Goal: Task Accomplishment & Management: Use online tool/utility

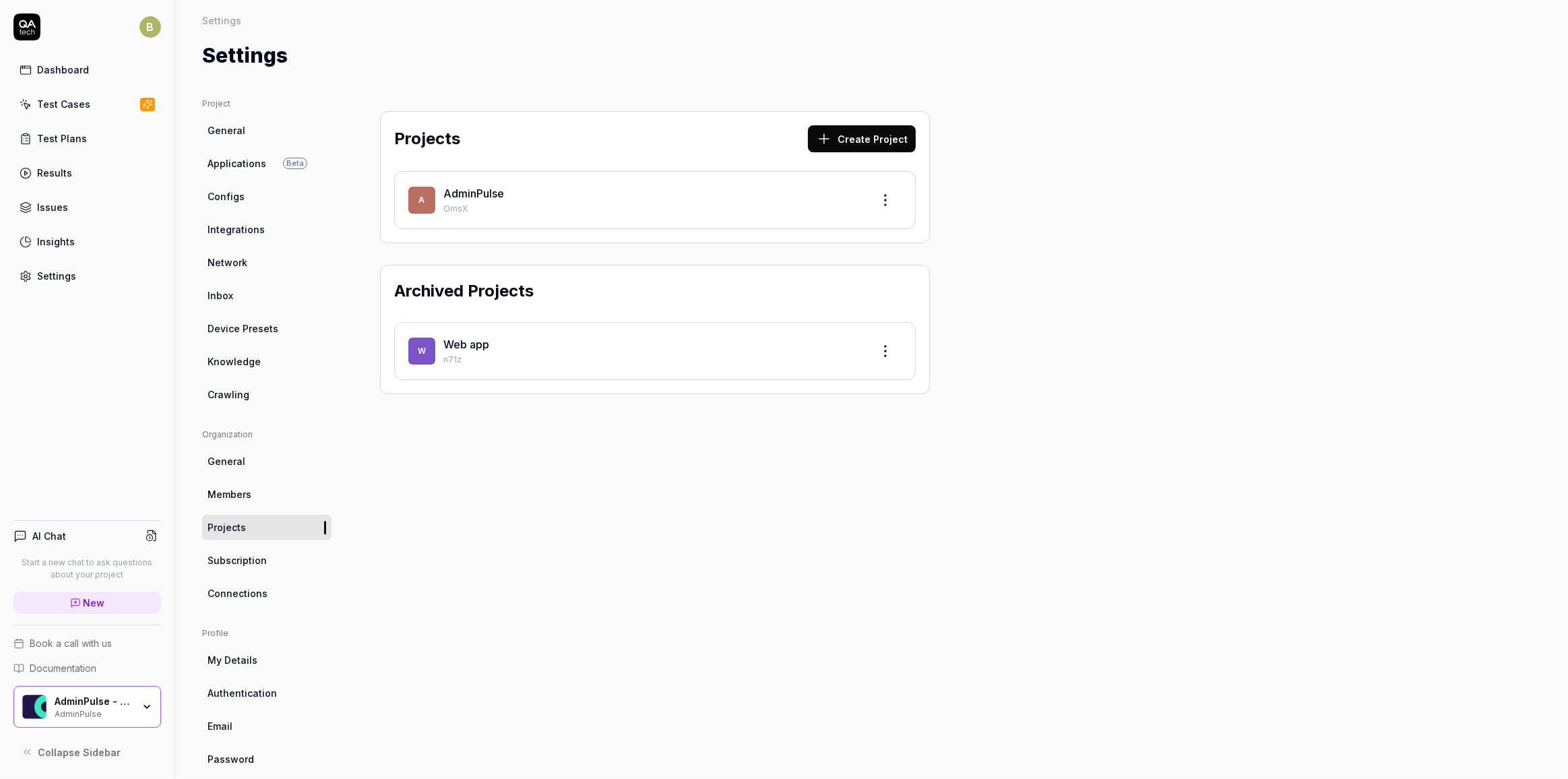
click at [40, 129] on link "Test Plans" at bounding box center [87, 138] width 147 height 27
click at [57, 92] on link "Test Cases" at bounding box center [87, 104] width 147 height 27
click at [52, 167] on div "Results" at bounding box center [54, 172] width 35 height 14
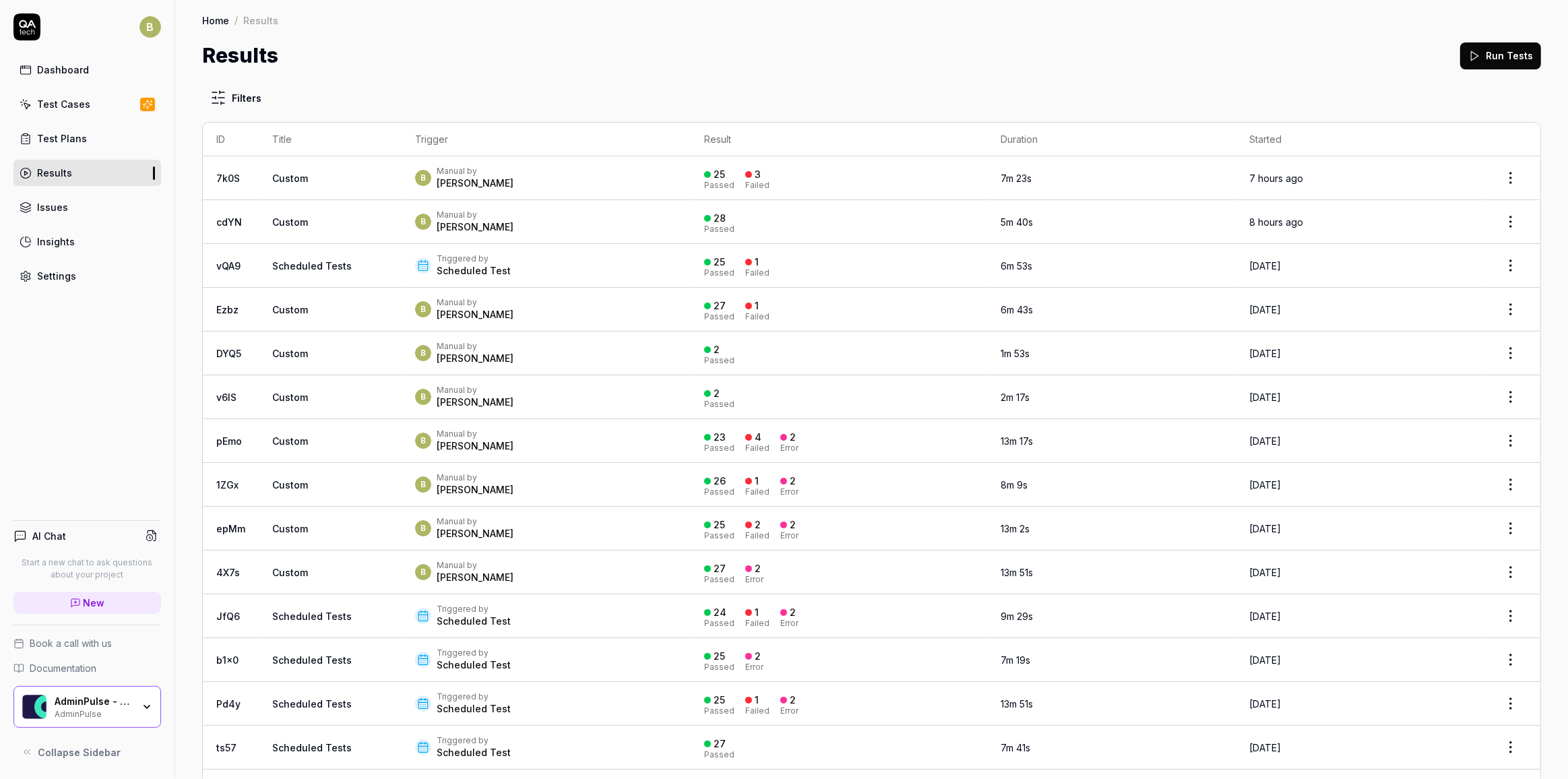
click at [691, 181] on td "25 Passed 3 Failed" at bounding box center [839, 178] width 297 height 44
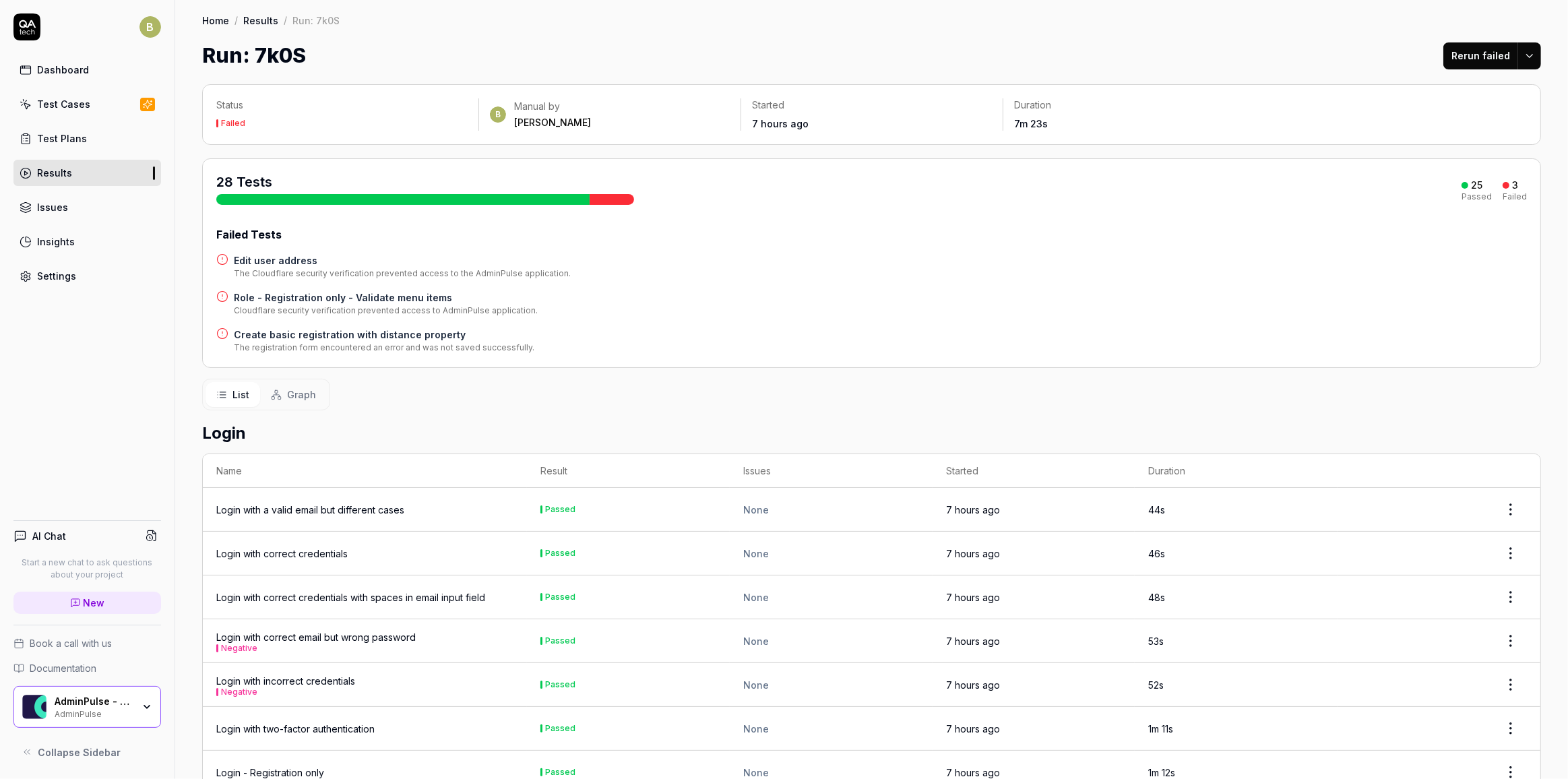
click at [274, 294] on h4 "Role - Registration only - Validate menu items" at bounding box center [386, 297] width 304 height 14
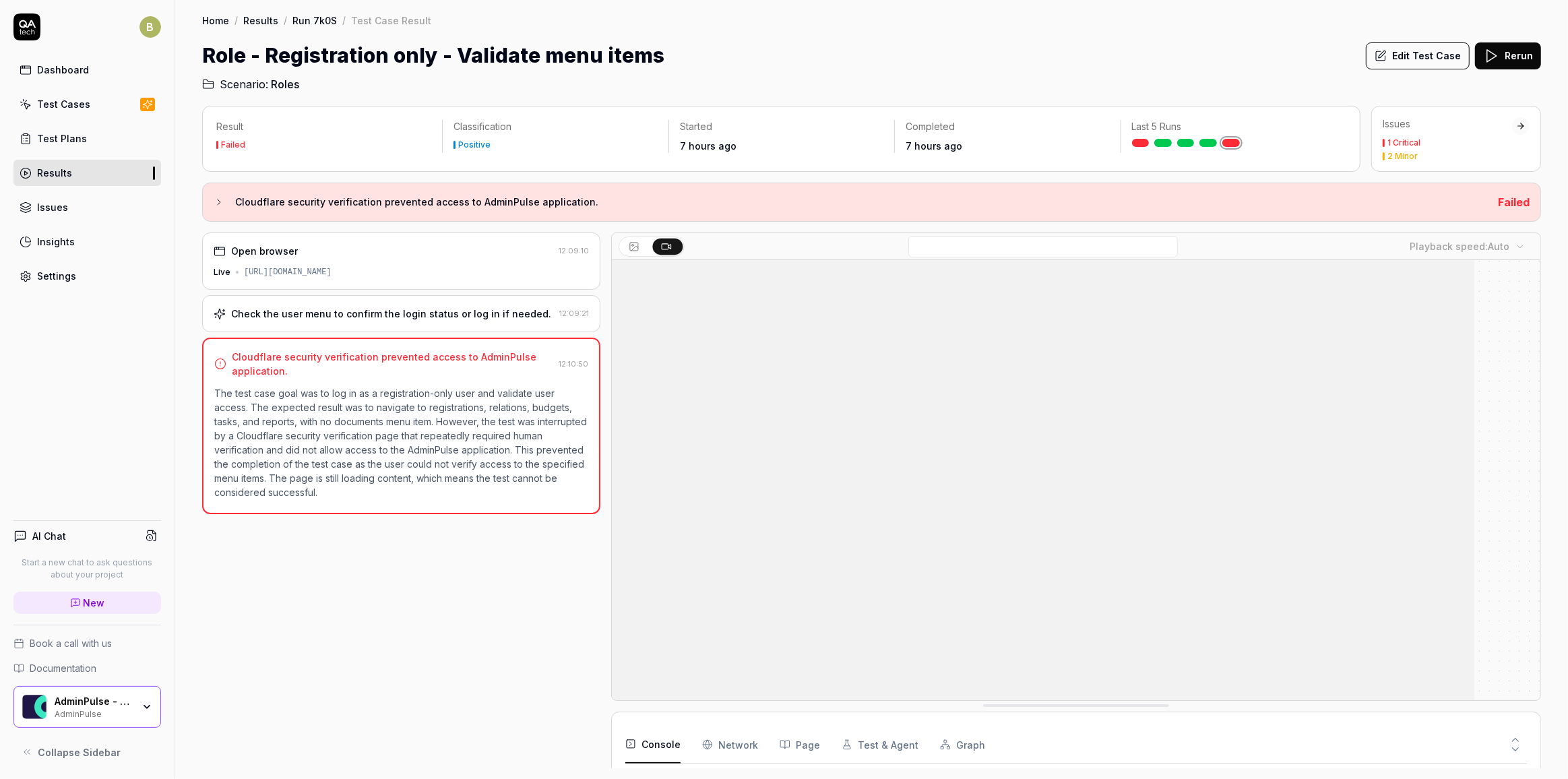
scroll to position [103, 0]
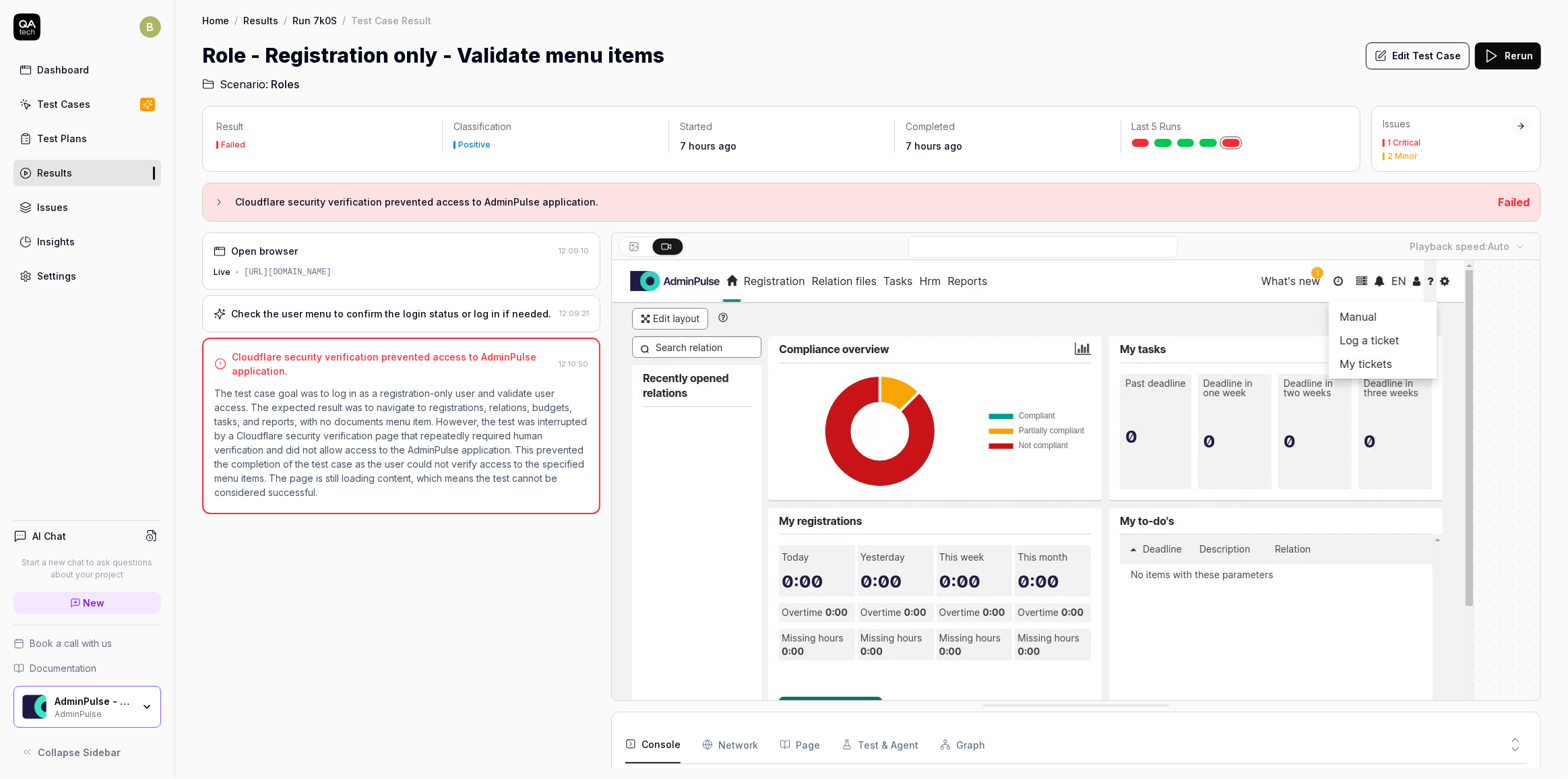
click at [329, 318] on div "Check the user menu to confirm the login status or log in if needed." at bounding box center [391, 314] width 320 height 14
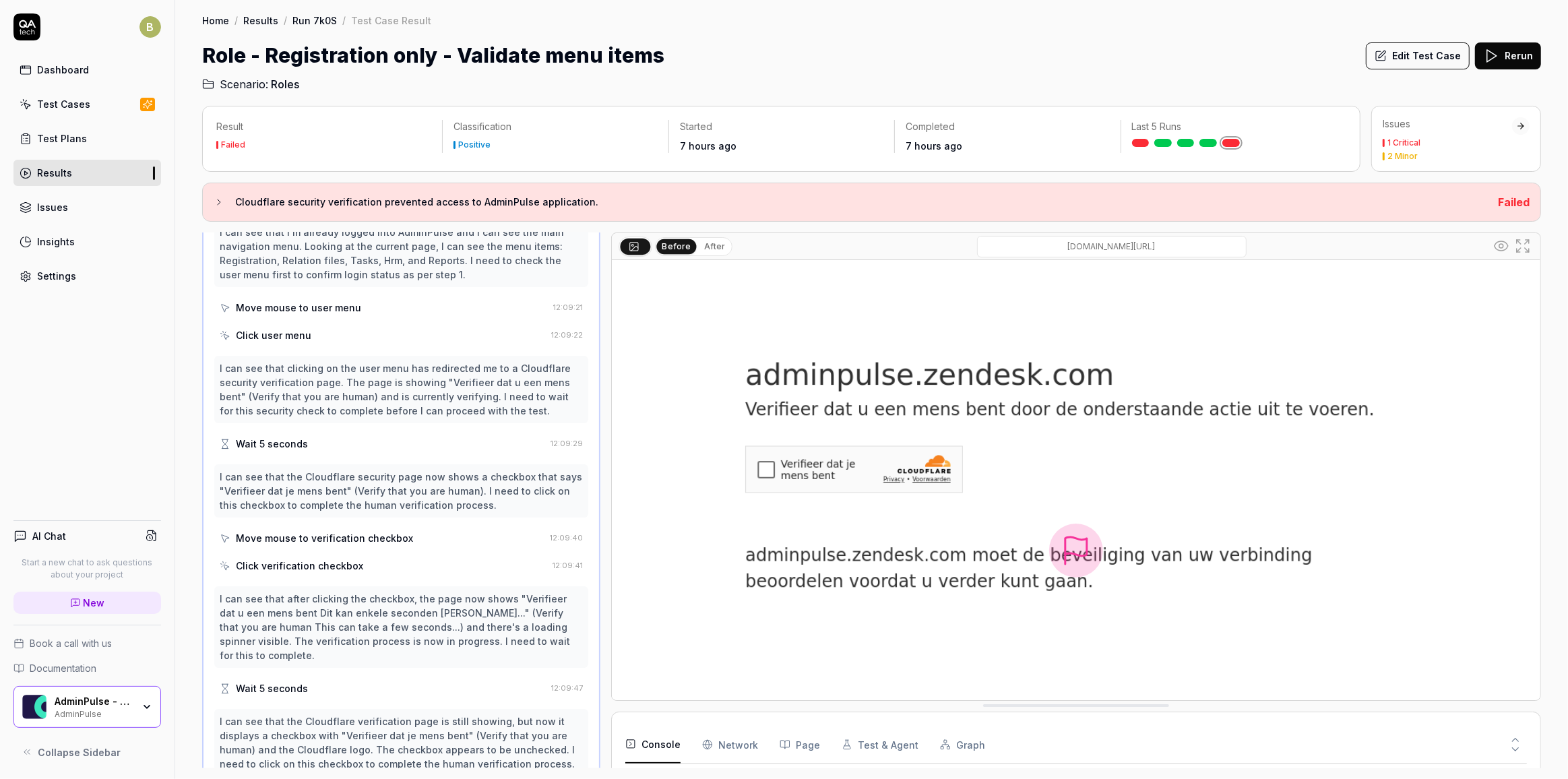
scroll to position [306, 0]
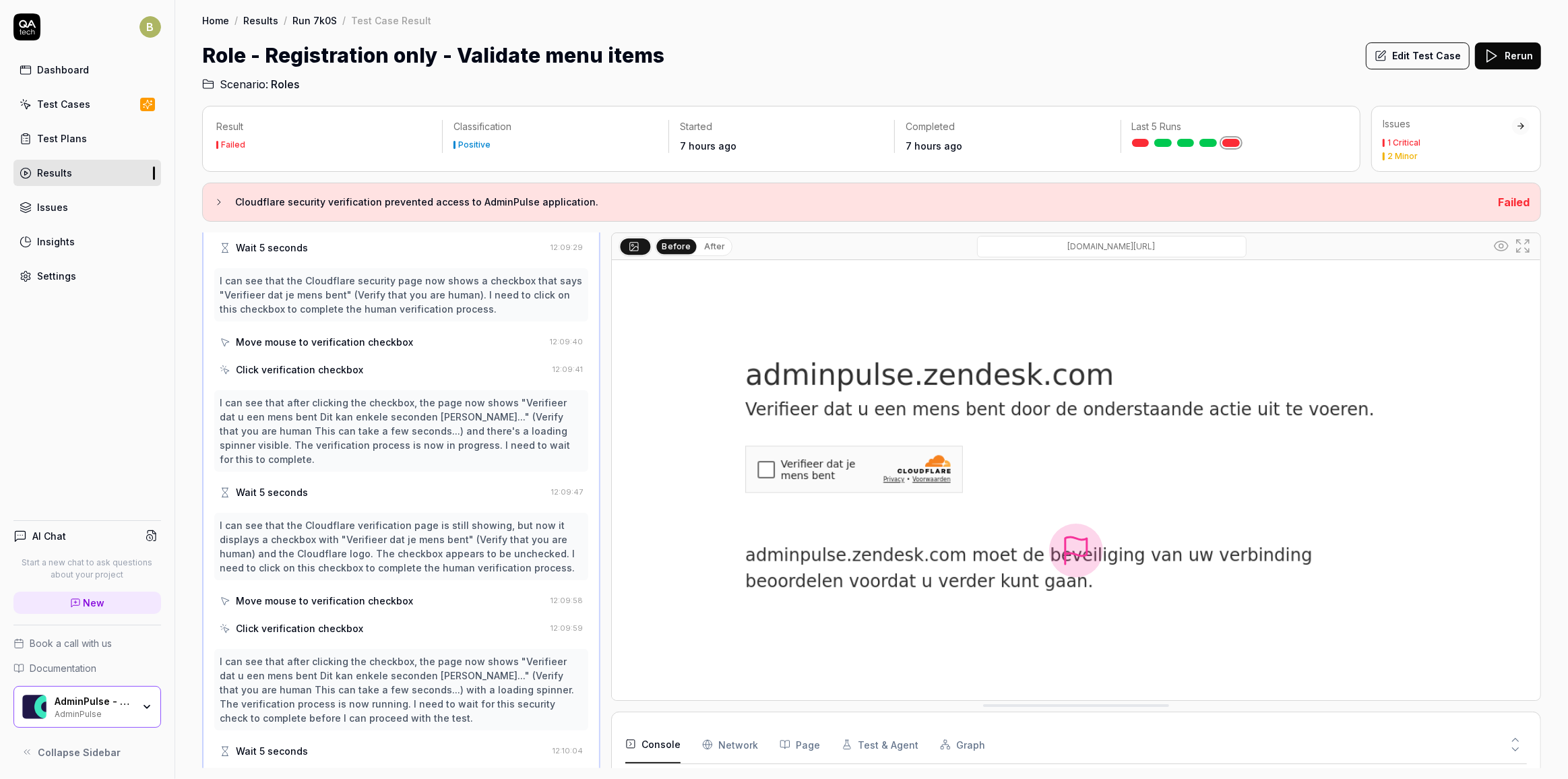
click at [443, 518] on div "I can see that the Cloudflare verification page is still showing, but now it di…" at bounding box center [401, 546] width 363 height 57
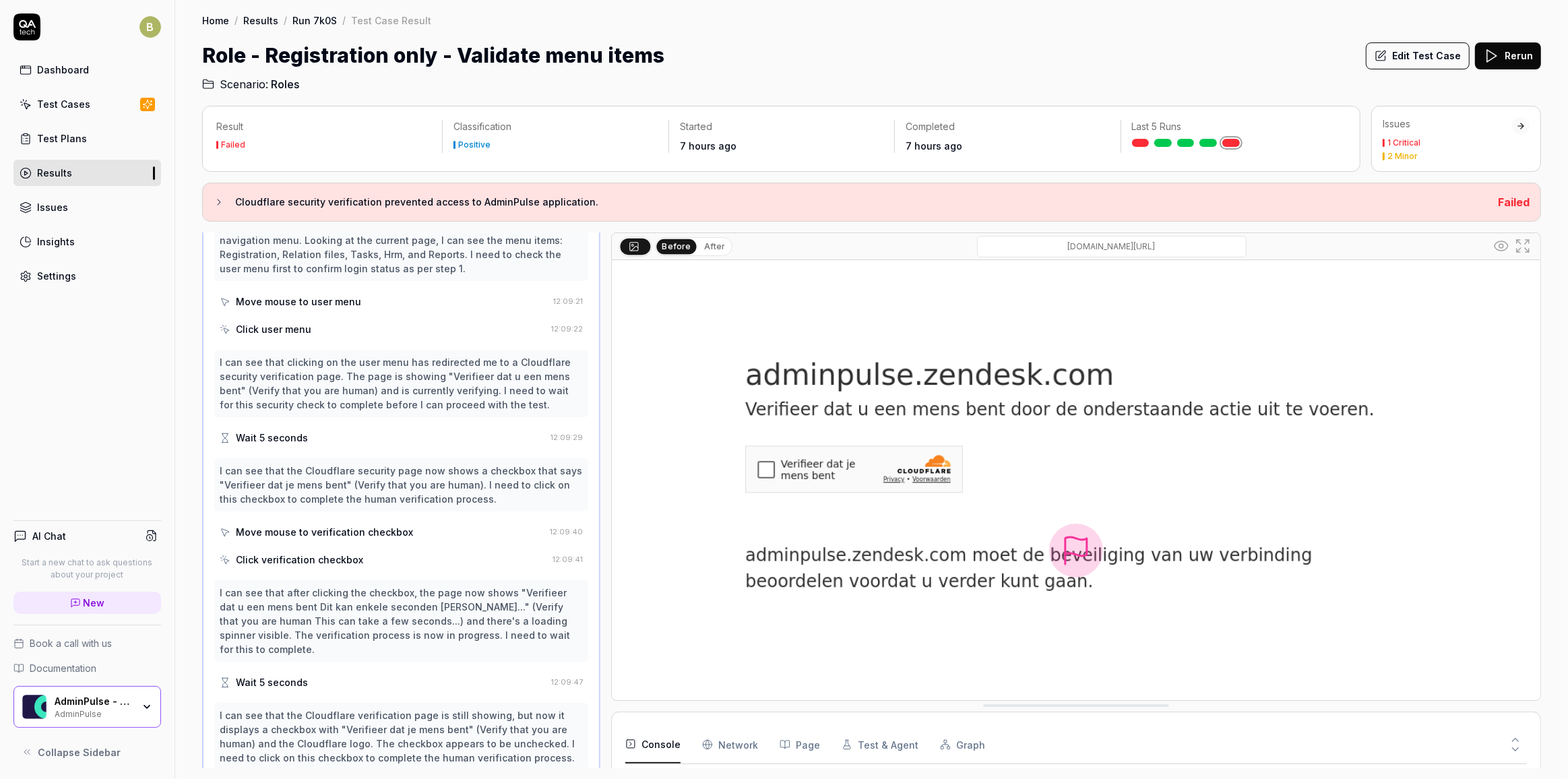
scroll to position [0, 0]
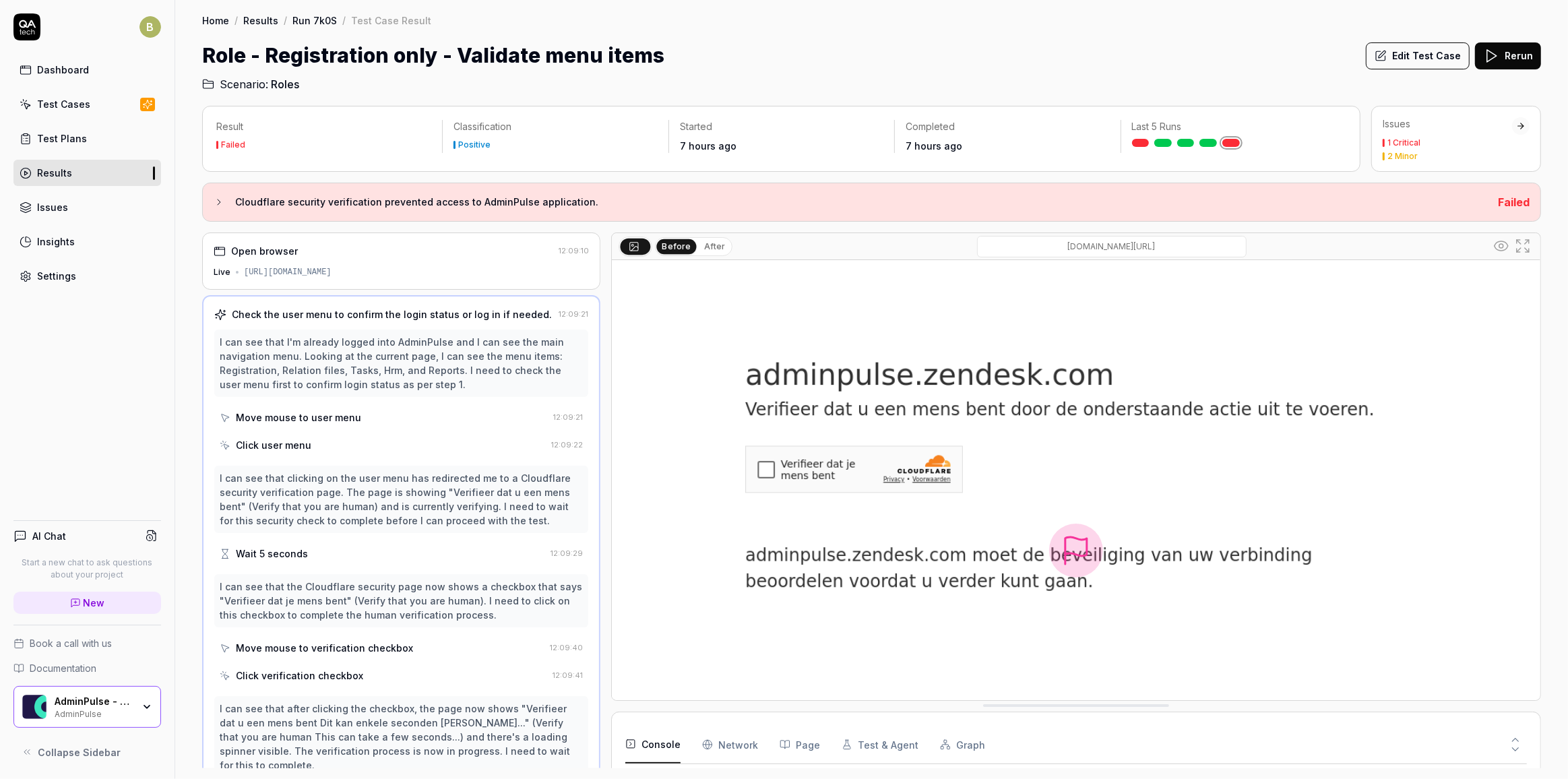
click at [342, 255] on div "Open browser" at bounding box center [383, 251] width 340 height 14
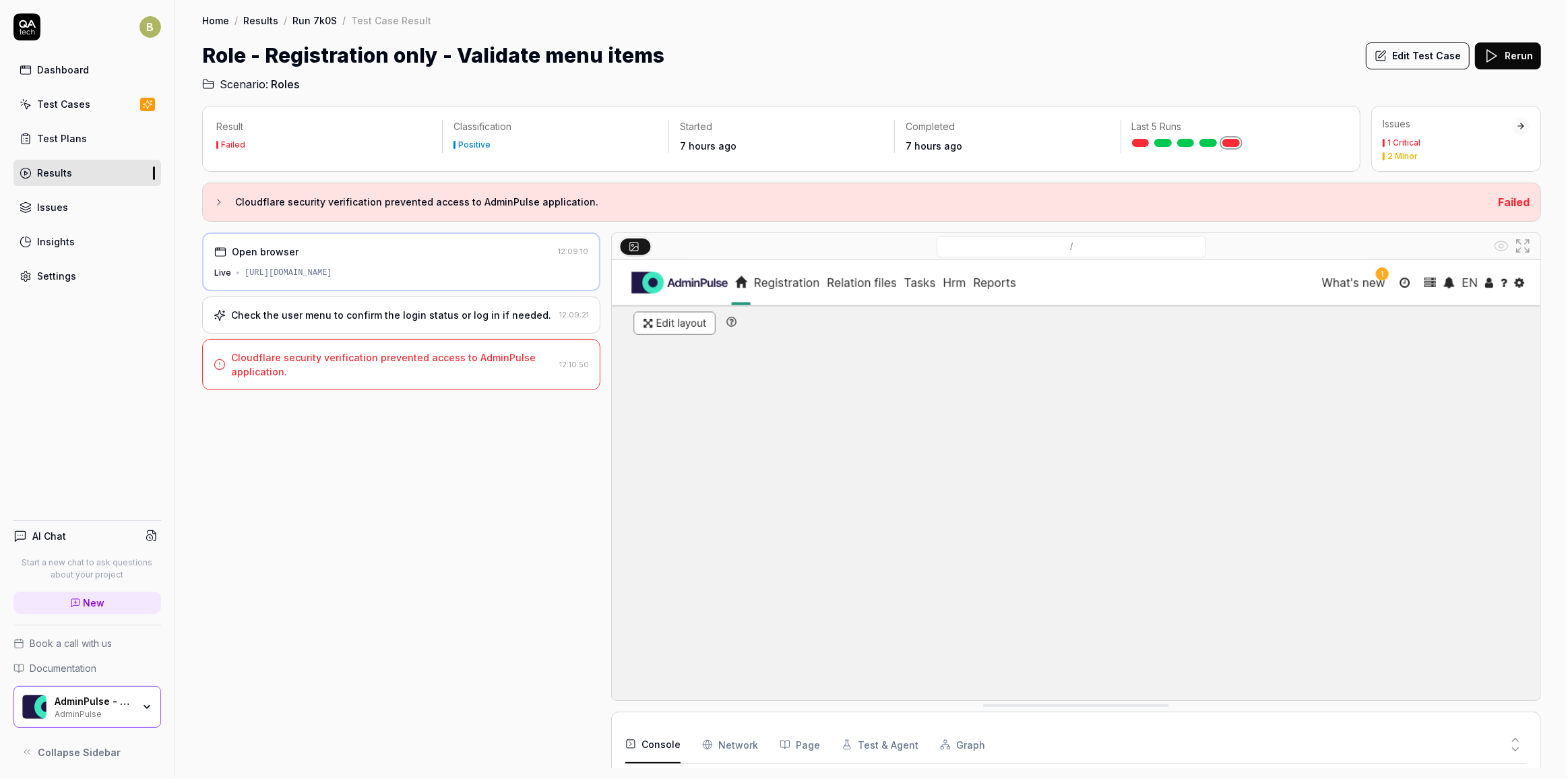
click at [355, 309] on div "Check the user menu to confirm the login status or log in if needed." at bounding box center [391, 315] width 320 height 14
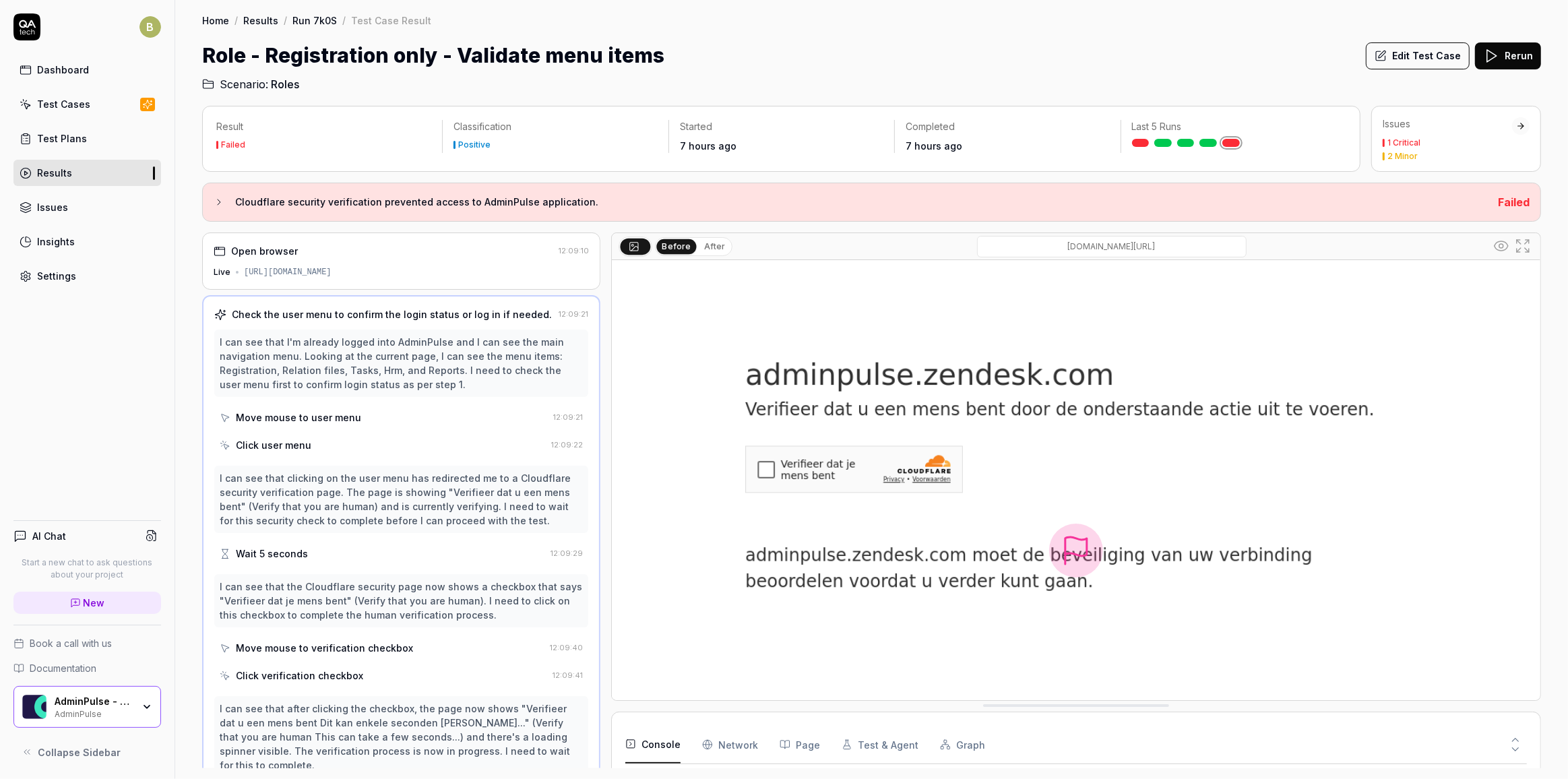
click at [343, 255] on div "Open browser" at bounding box center [383, 251] width 340 height 14
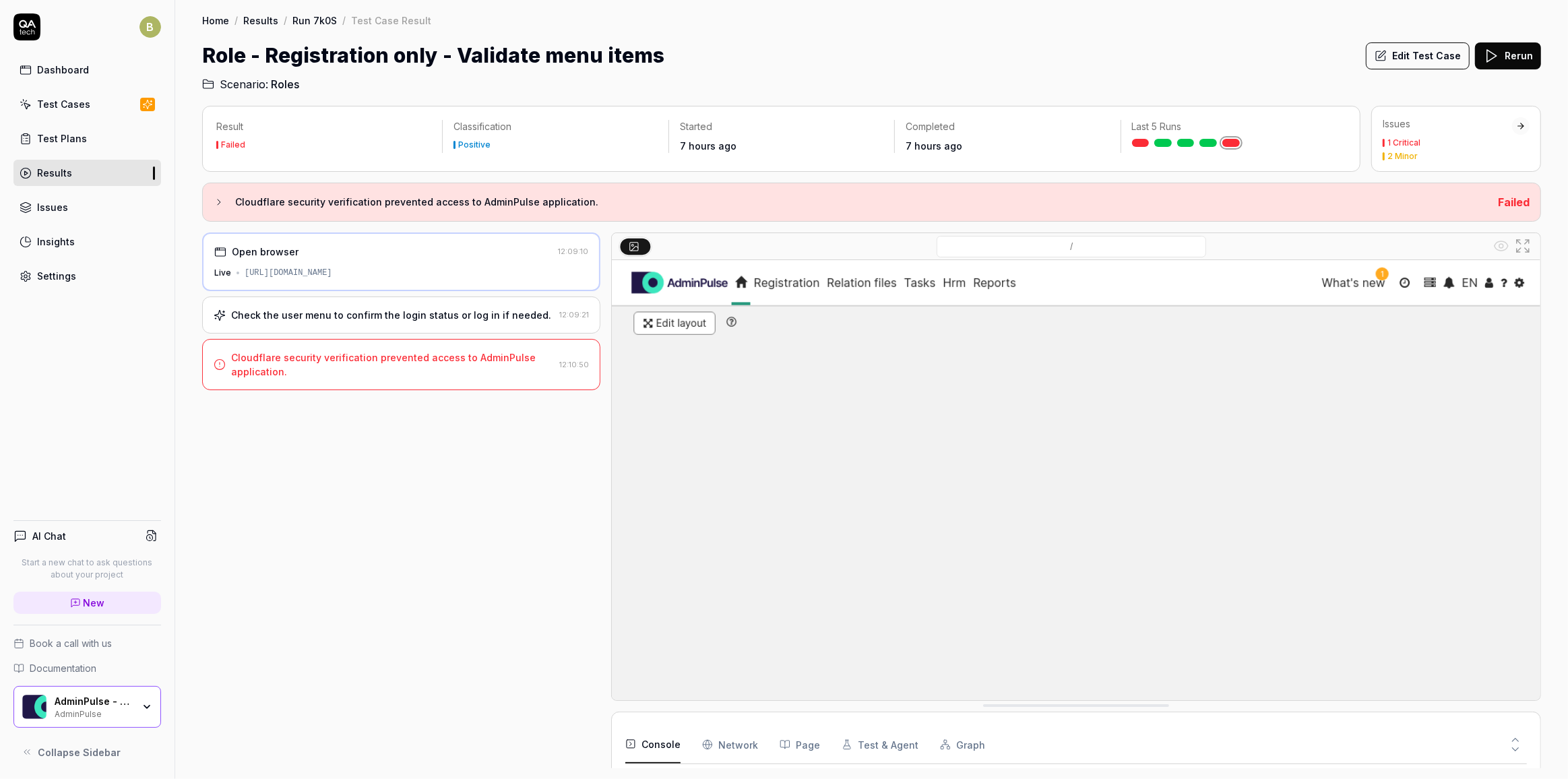
click at [216, 202] on icon at bounding box center [219, 202] width 11 height 11
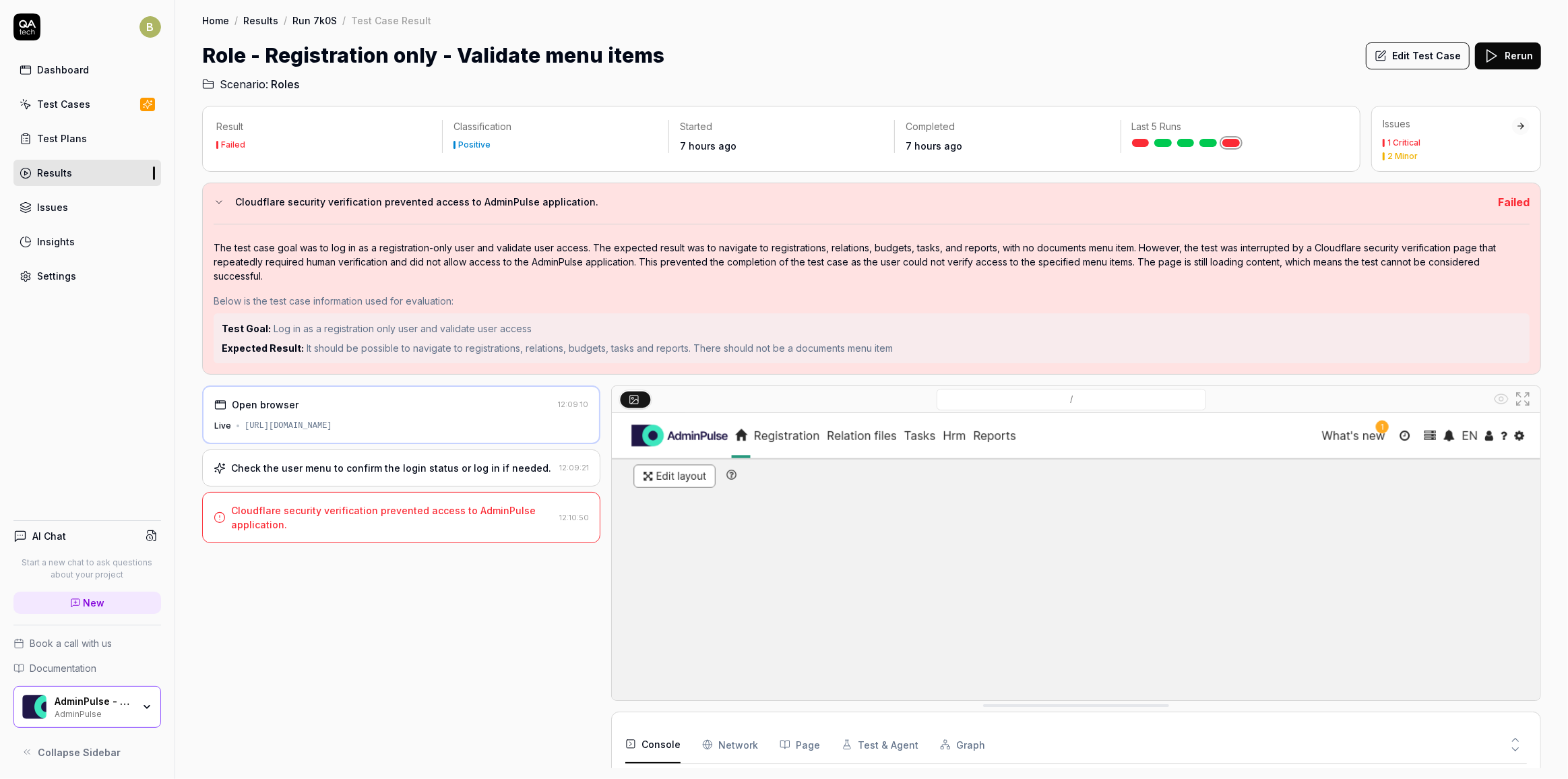
click at [216, 202] on icon at bounding box center [219, 202] width 11 height 11
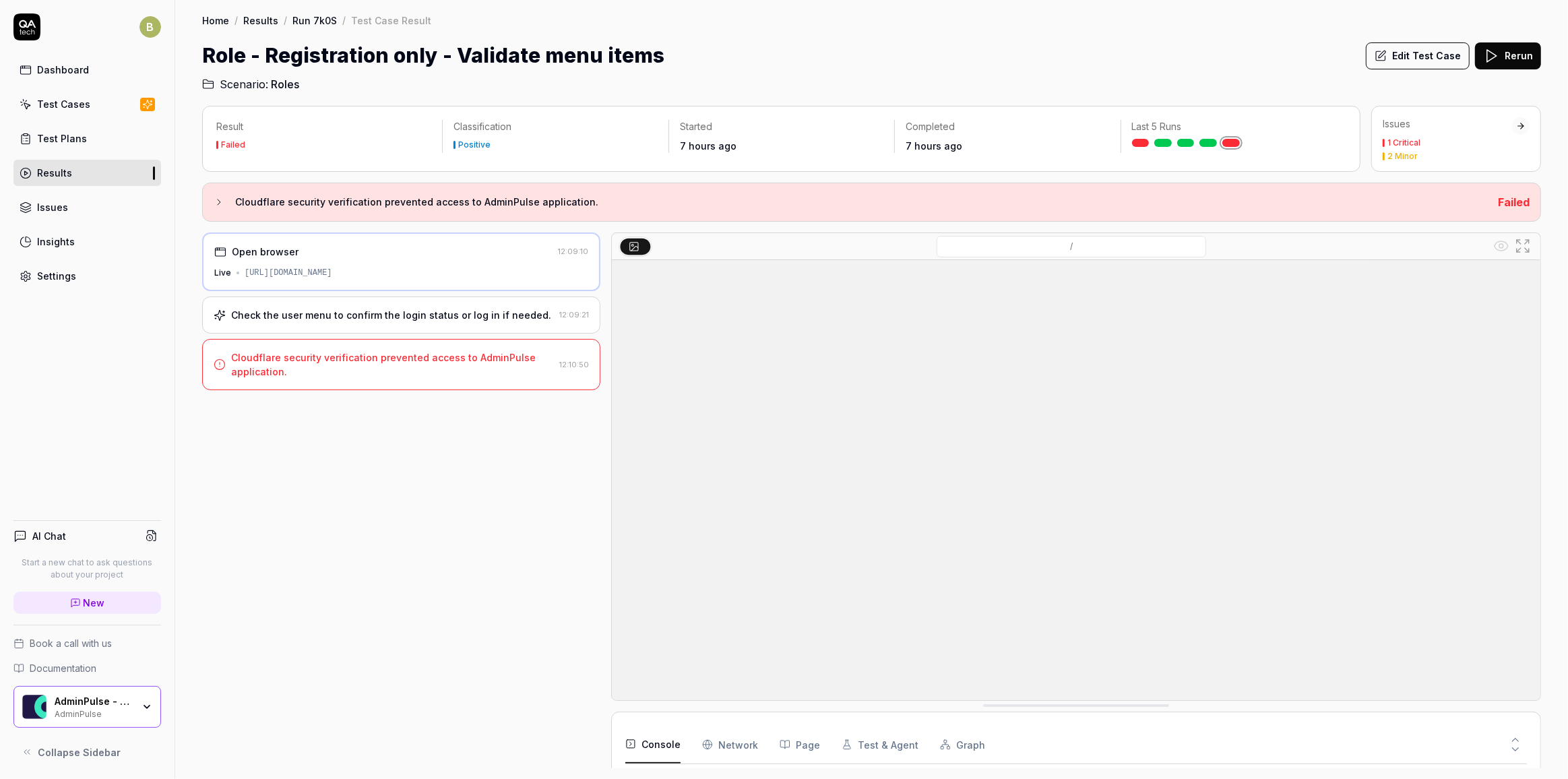
scroll to position [133, 0]
click at [751, 750] on Requests "Network" at bounding box center [730, 744] width 56 height 37
click at [797, 745] on button "Page" at bounding box center [800, 744] width 40 height 37
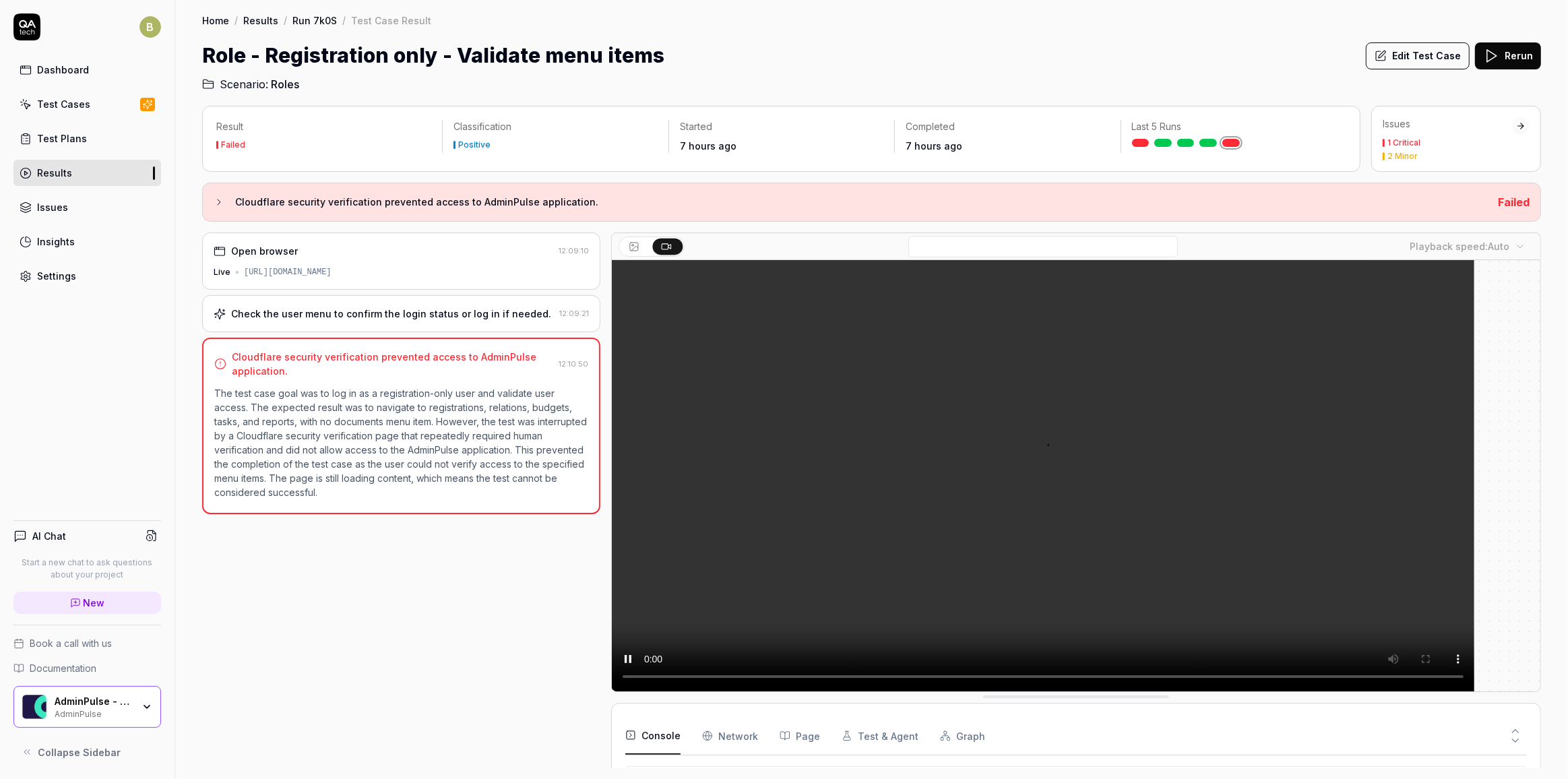
scroll to position [103, 0]
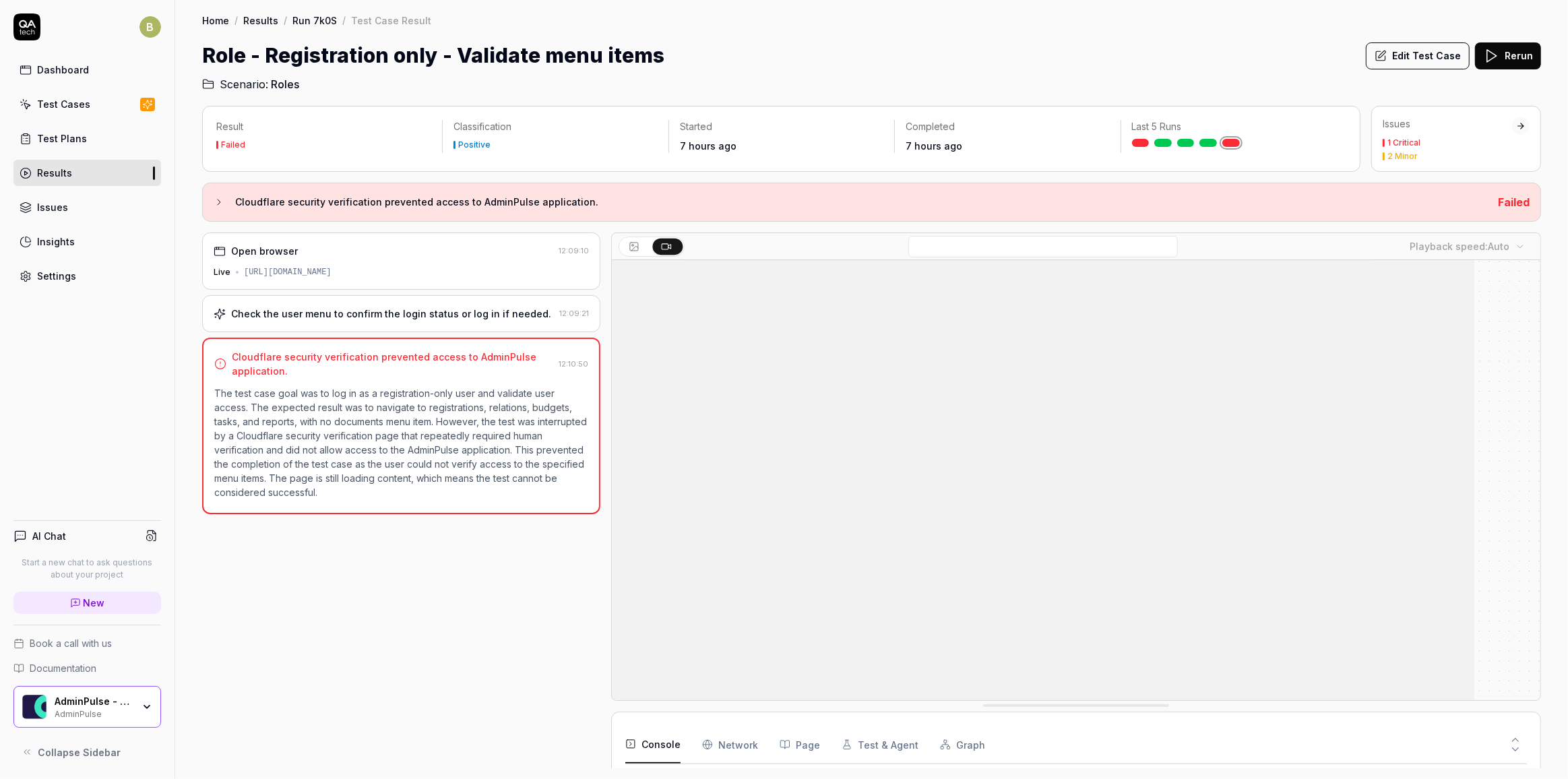
click at [492, 314] on div "Check the user menu to confirm the login status or log in if needed." at bounding box center [391, 314] width 320 height 14
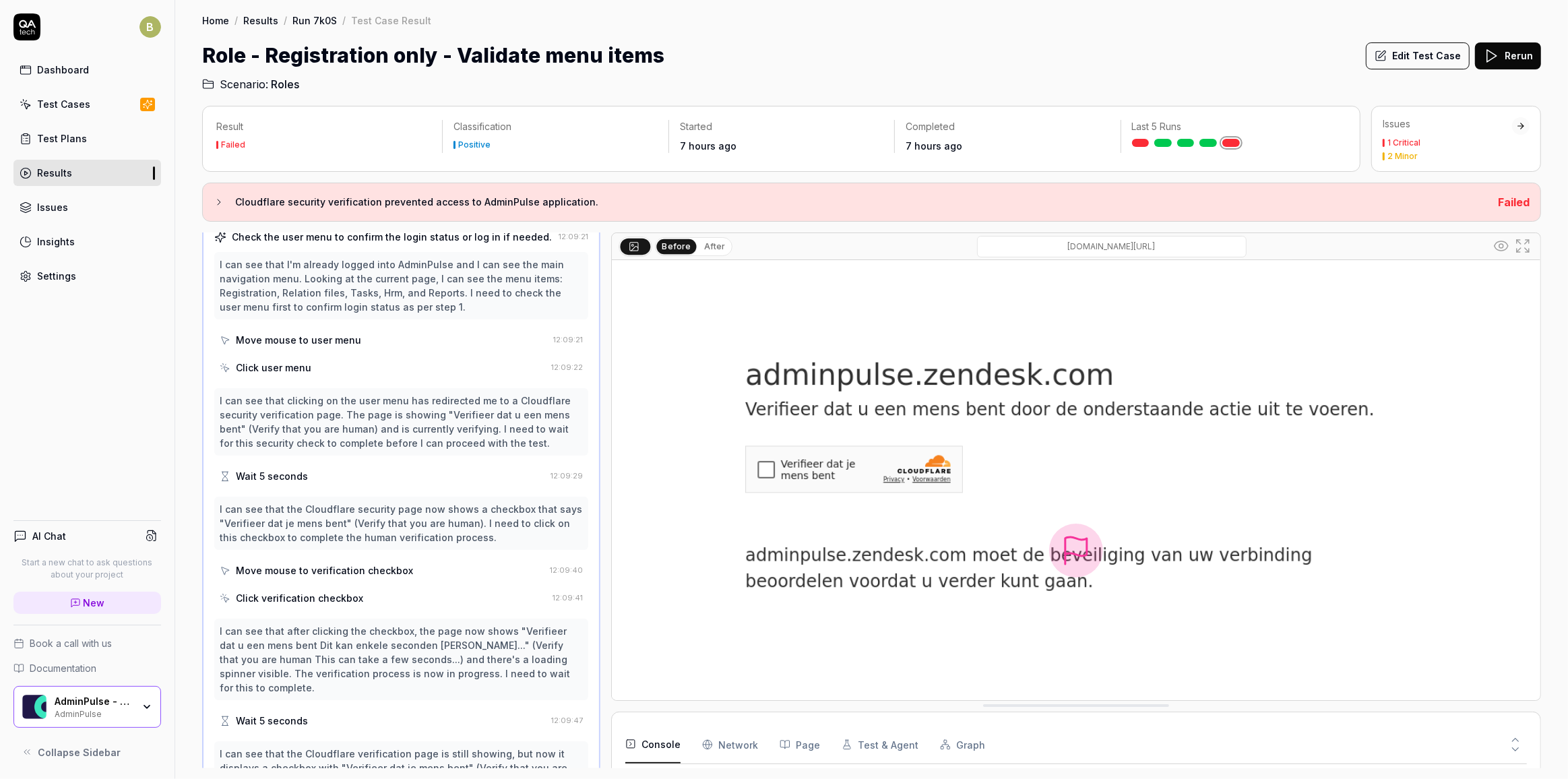
scroll to position [0, 0]
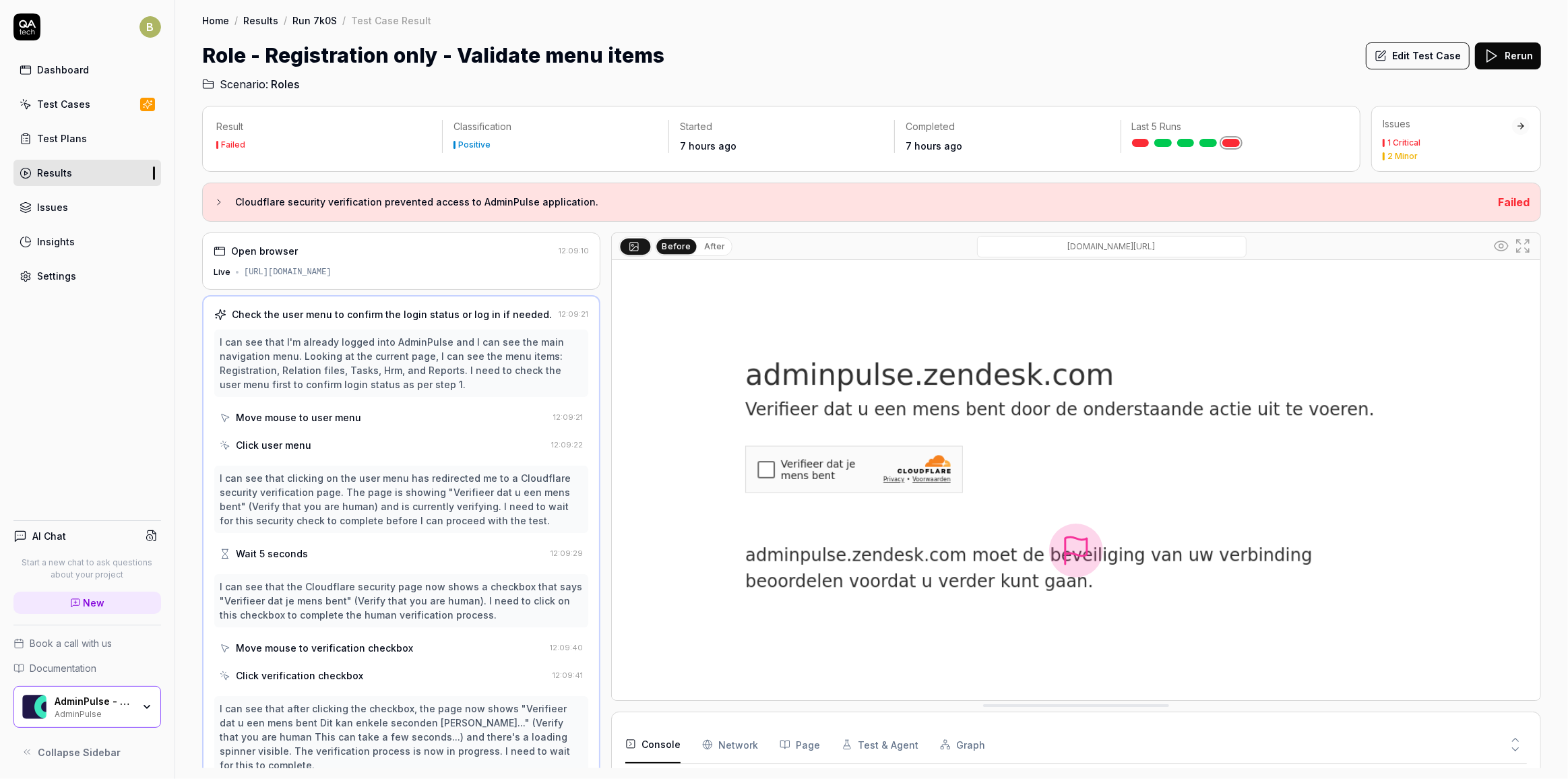
click at [464, 389] on div "I can see that I'm already logged into AdminPulse and I can see the main naviga…" at bounding box center [401, 363] width 374 height 67
click at [441, 339] on div "I can see that I'm already logged into AdminPulse and I can see the main naviga…" at bounding box center [401, 363] width 363 height 57
click at [350, 412] on div "Move mouse to user menu" at bounding box center [299, 417] width 125 height 14
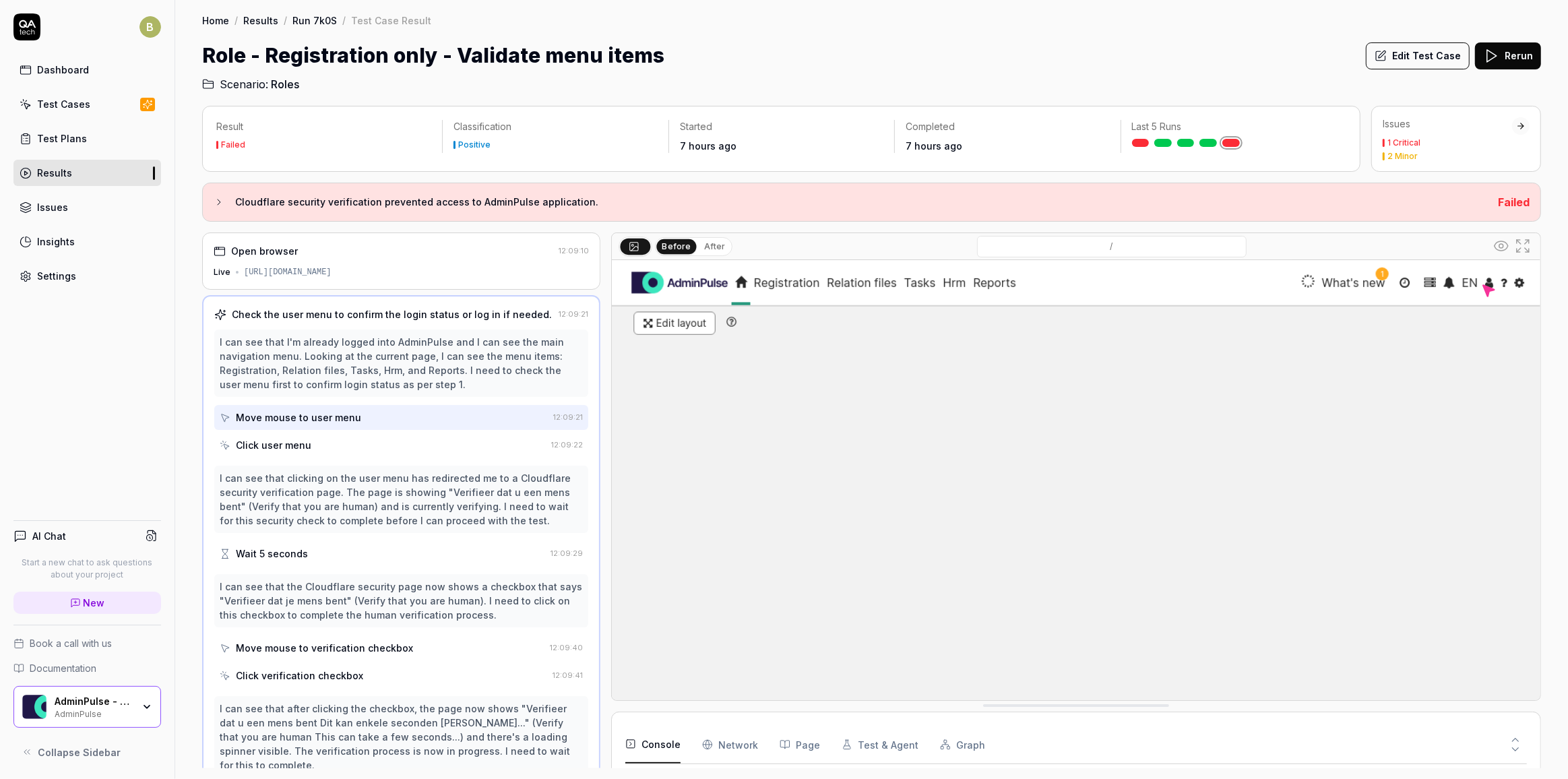
click at [317, 443] on div "Click user menu" at bounding box center [382, 445] width 326 height 25
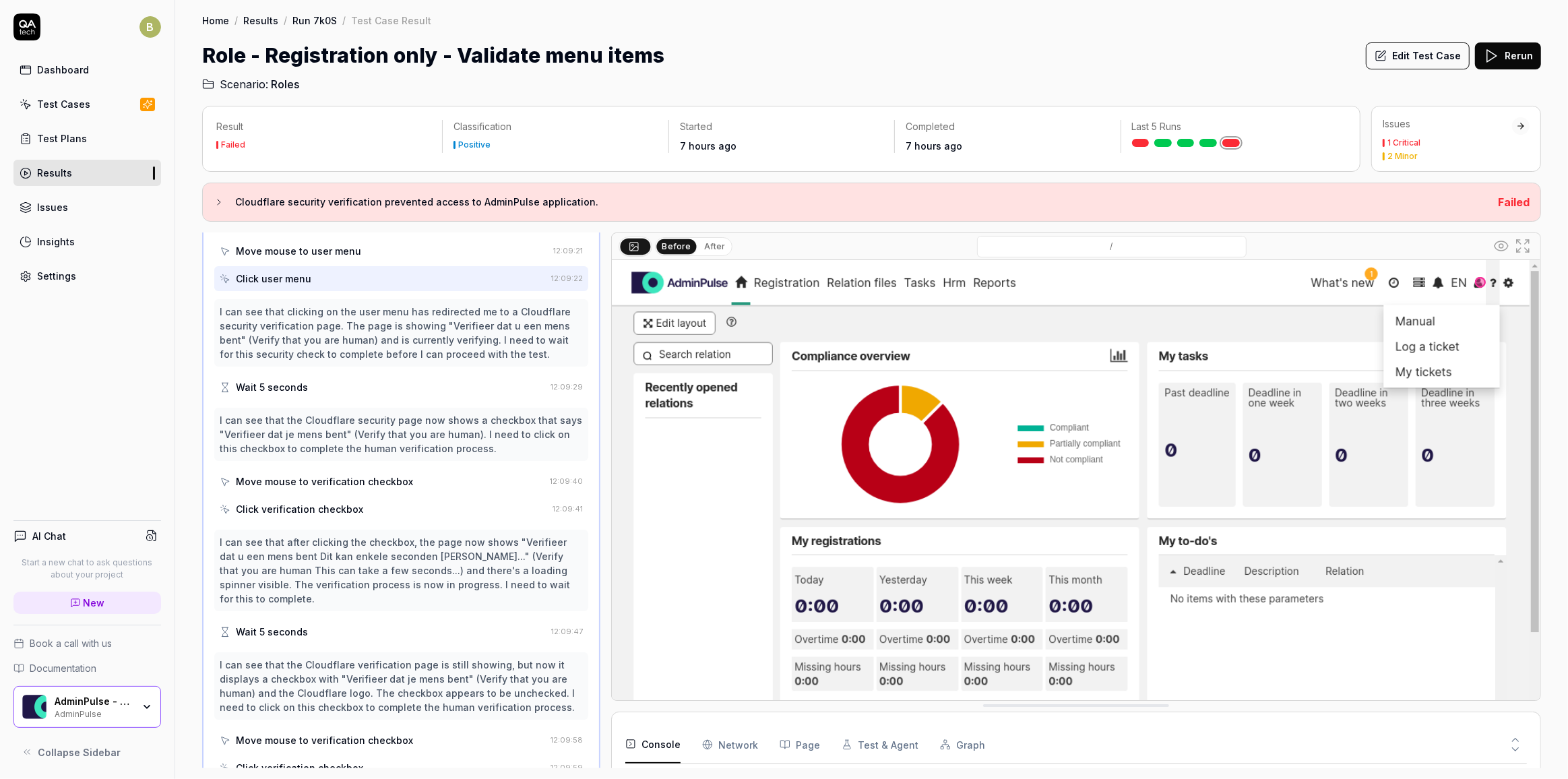
scroll to position [183, 0]
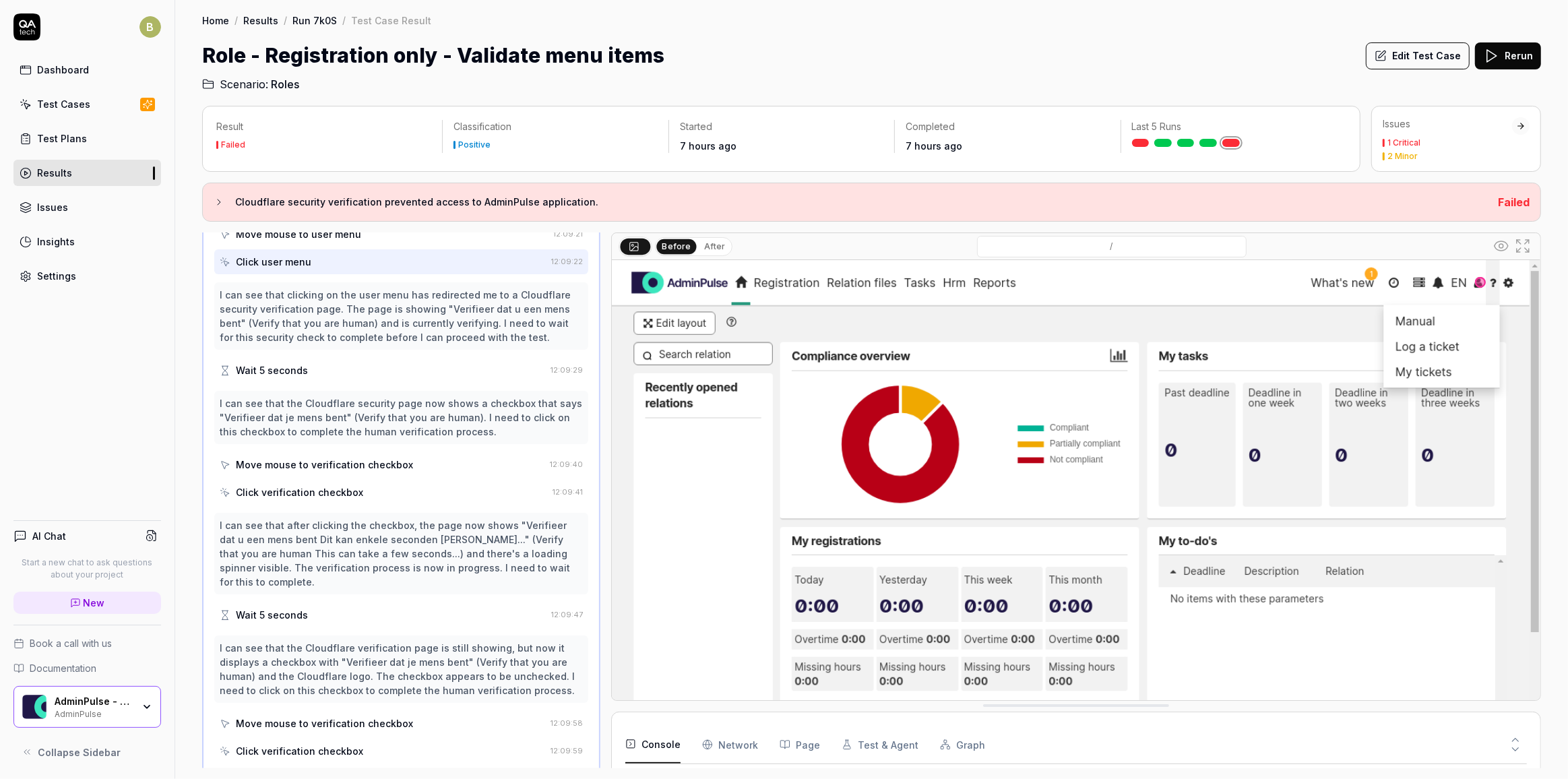
click at [311, 371] on div "Wait 5 seconds" at bounding box center [382, 370] width 325 height 25
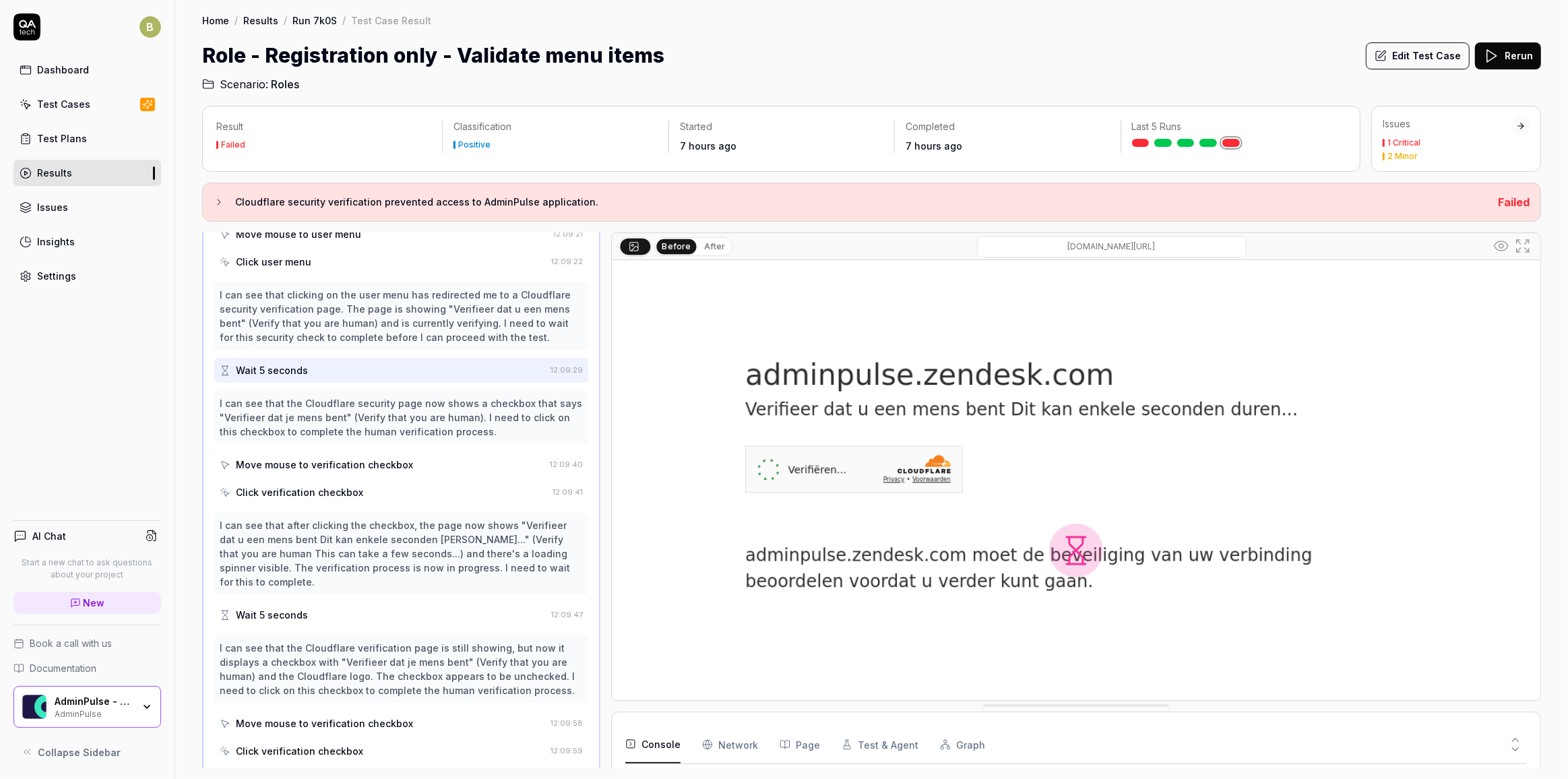
click at [305, 471] on div "Move mouse to verification checkbox" at bounding box center [382, 464] width 325 height 25
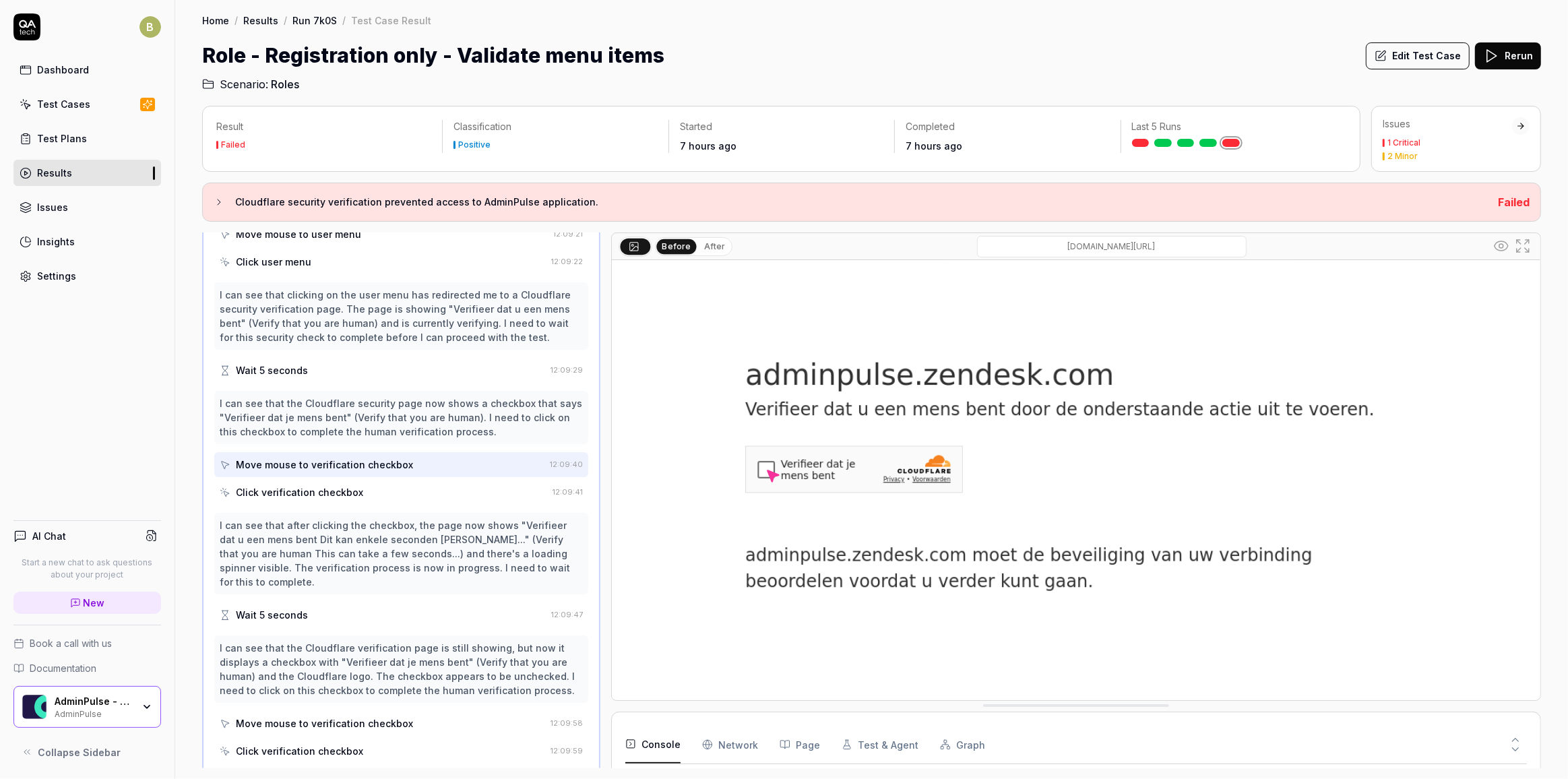
click at [296, 366] on div "Wait 5 seconds" at bounding box center [272, 370] width 72 height 14
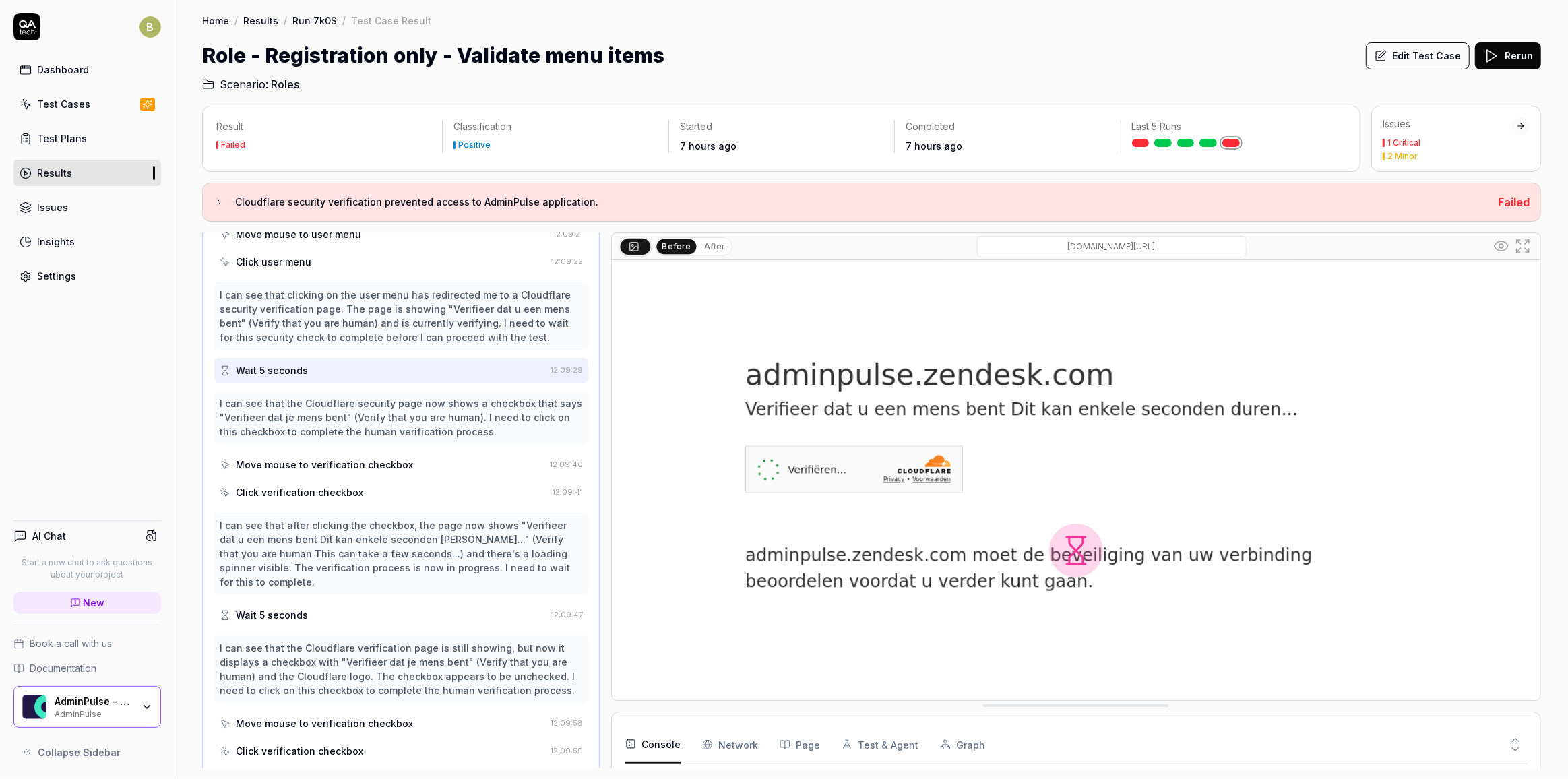
scroll to position [61, 0]
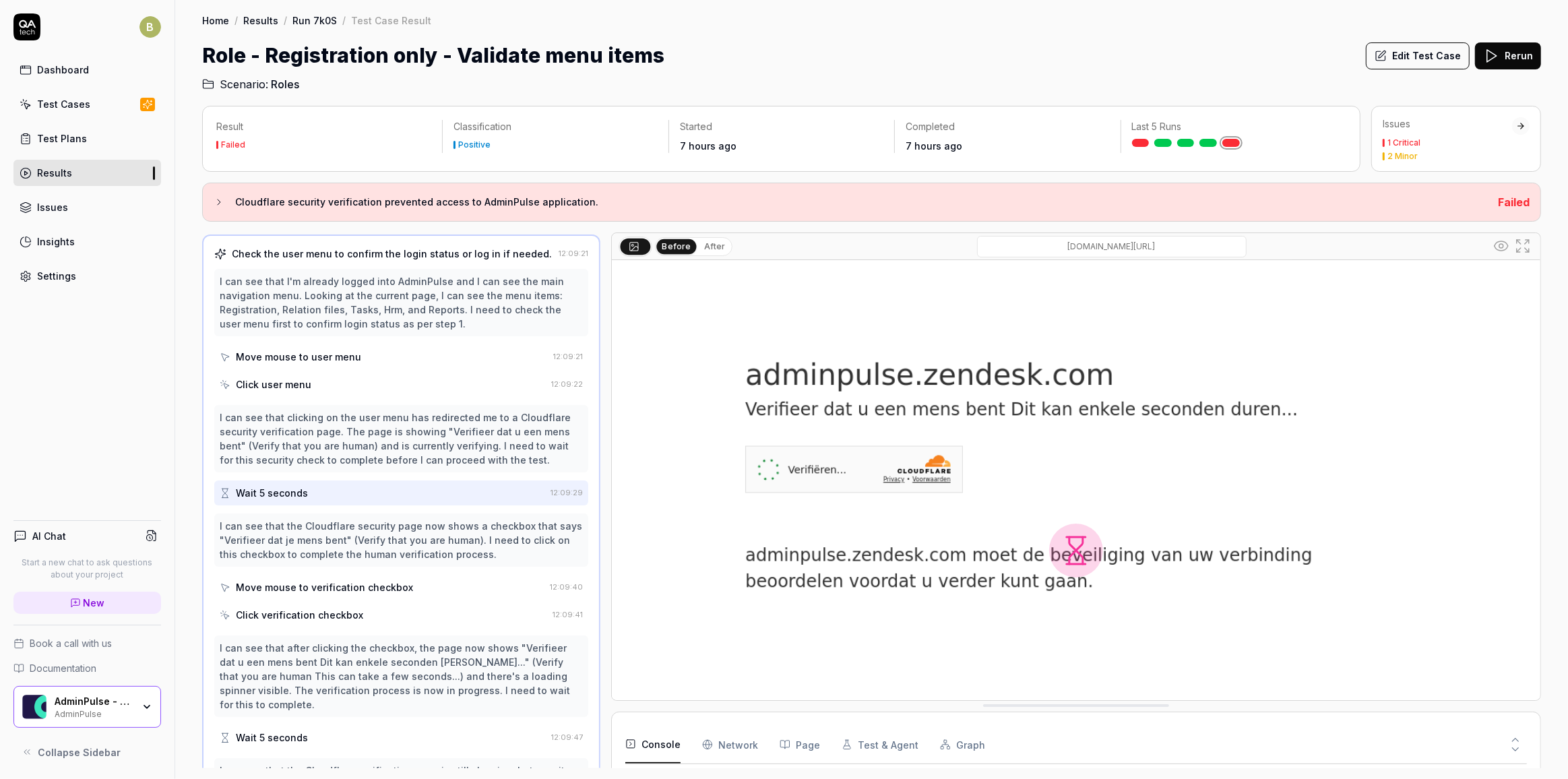
click at [296, 384] on div "Click user menu" at bounding box center [273, 384] width 76 height 14
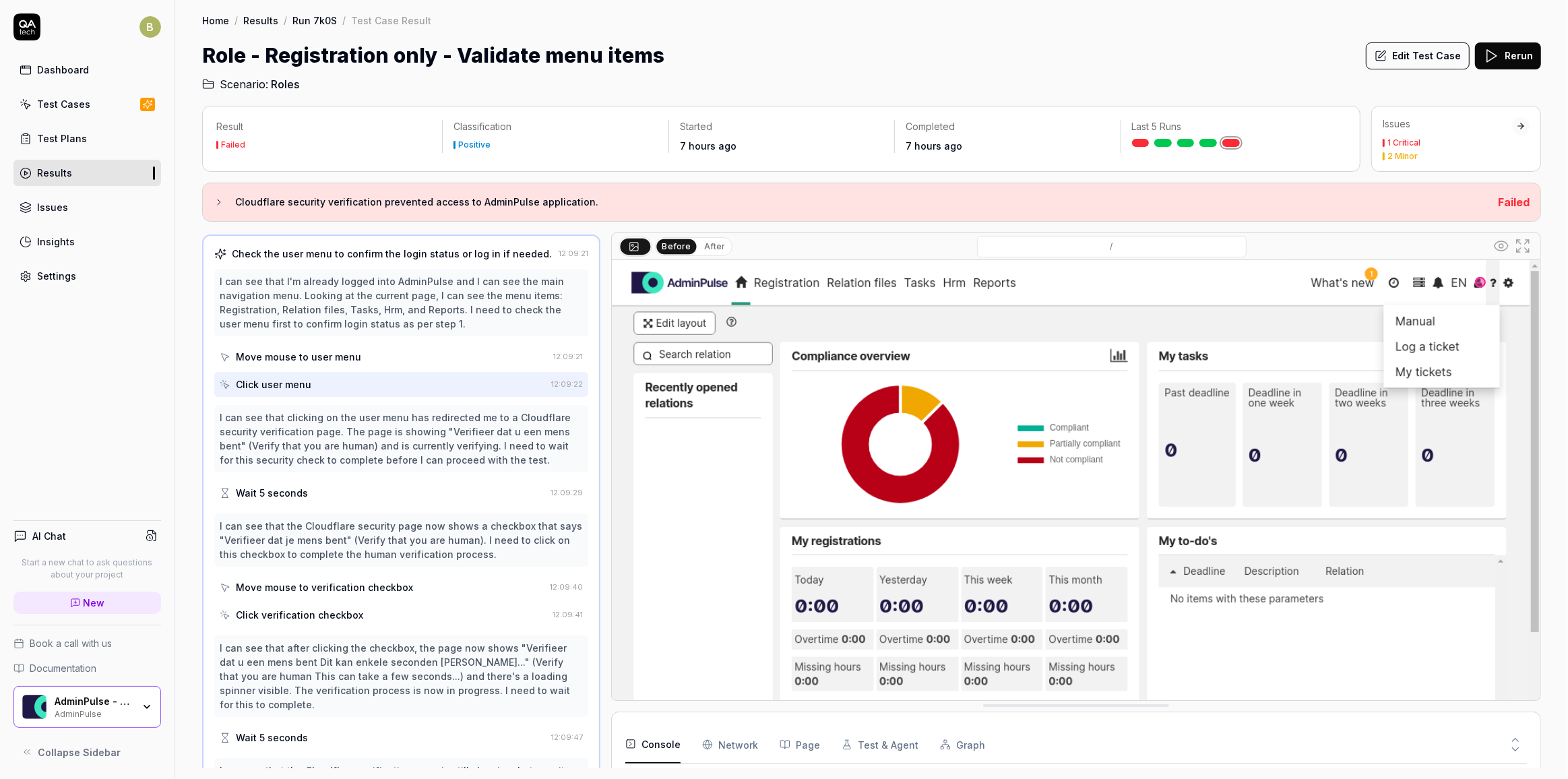
click at [303, 421] on div "I can see that clicking on the user menu has redirected me to a Cloudflare secu…" at bounding box center [401, 438] width 363 height 57
click at [391, 491] on div "Wait 5 seconds" at bounding box center [382, 493] width 325 height 25
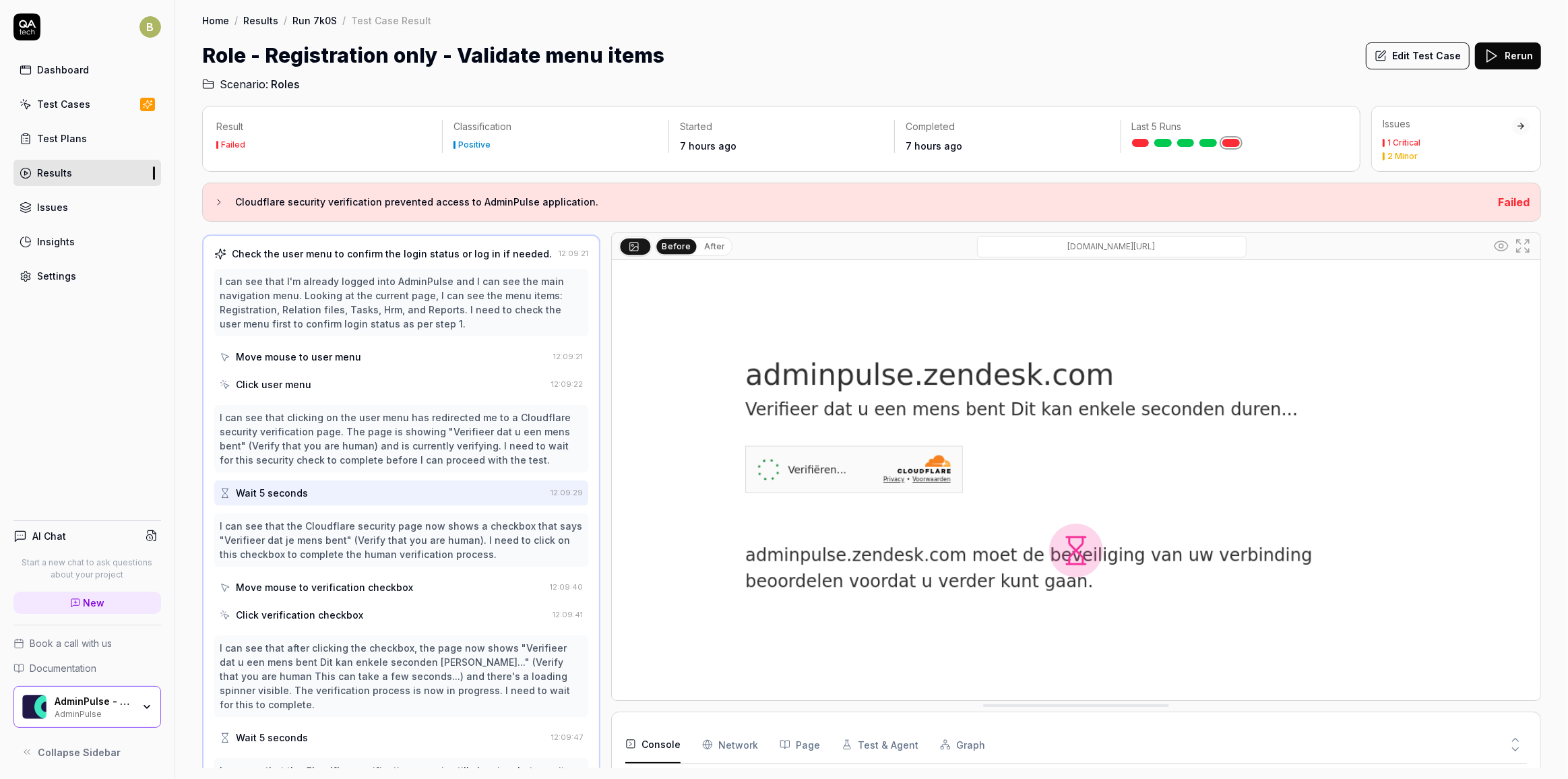
click at [398, 380] on div "Click user menu" at bounding box center [382, 384] width 326 height 25
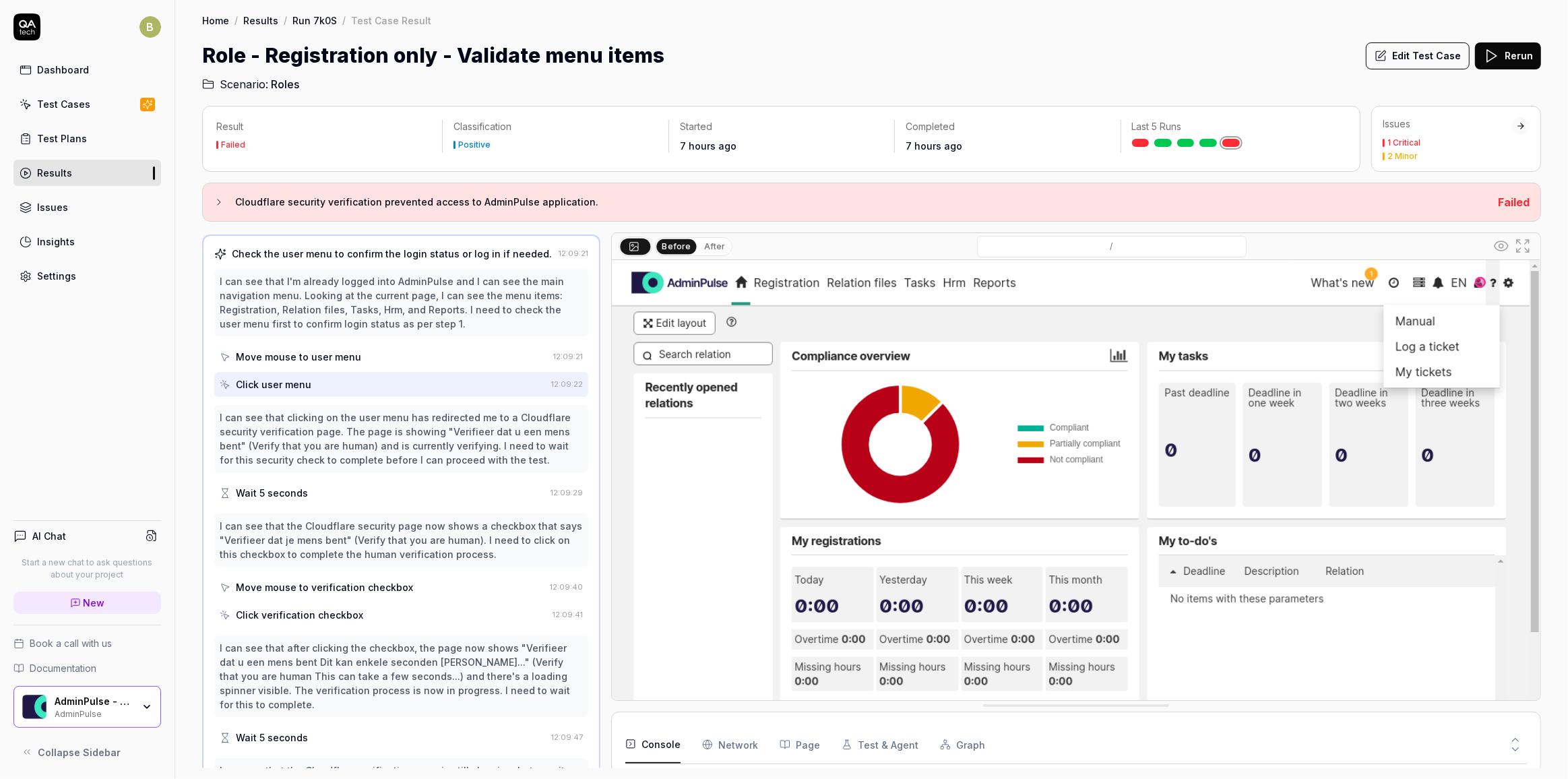
click at [397, 480] on div "Wait 5 seconds" at bounding box center [382, 493] width 325 height 25
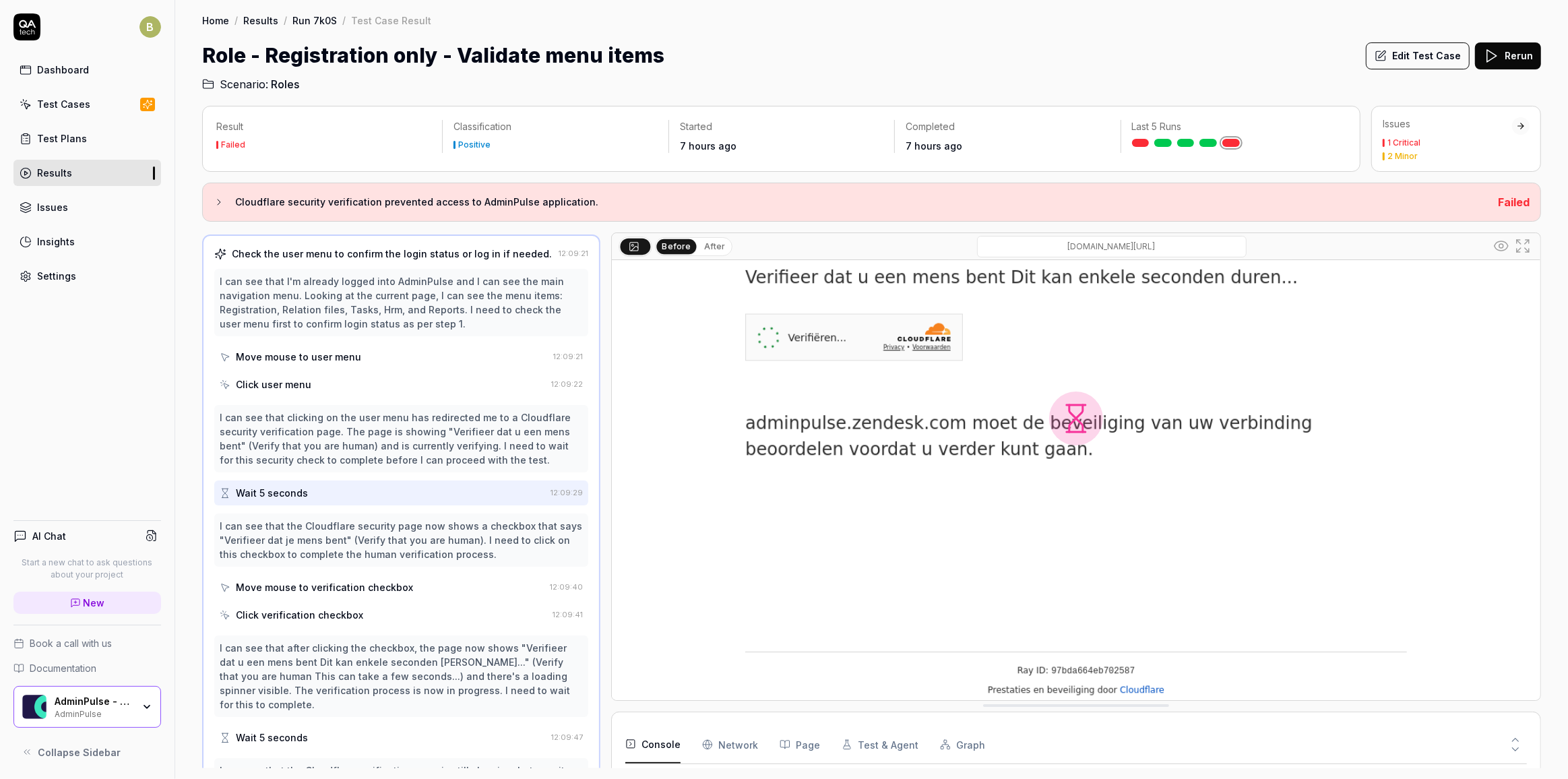
scroll to position [133, 0]
click at [750, 738] on Requests "Network" at bounding box center [730, 744] width 56 height 37
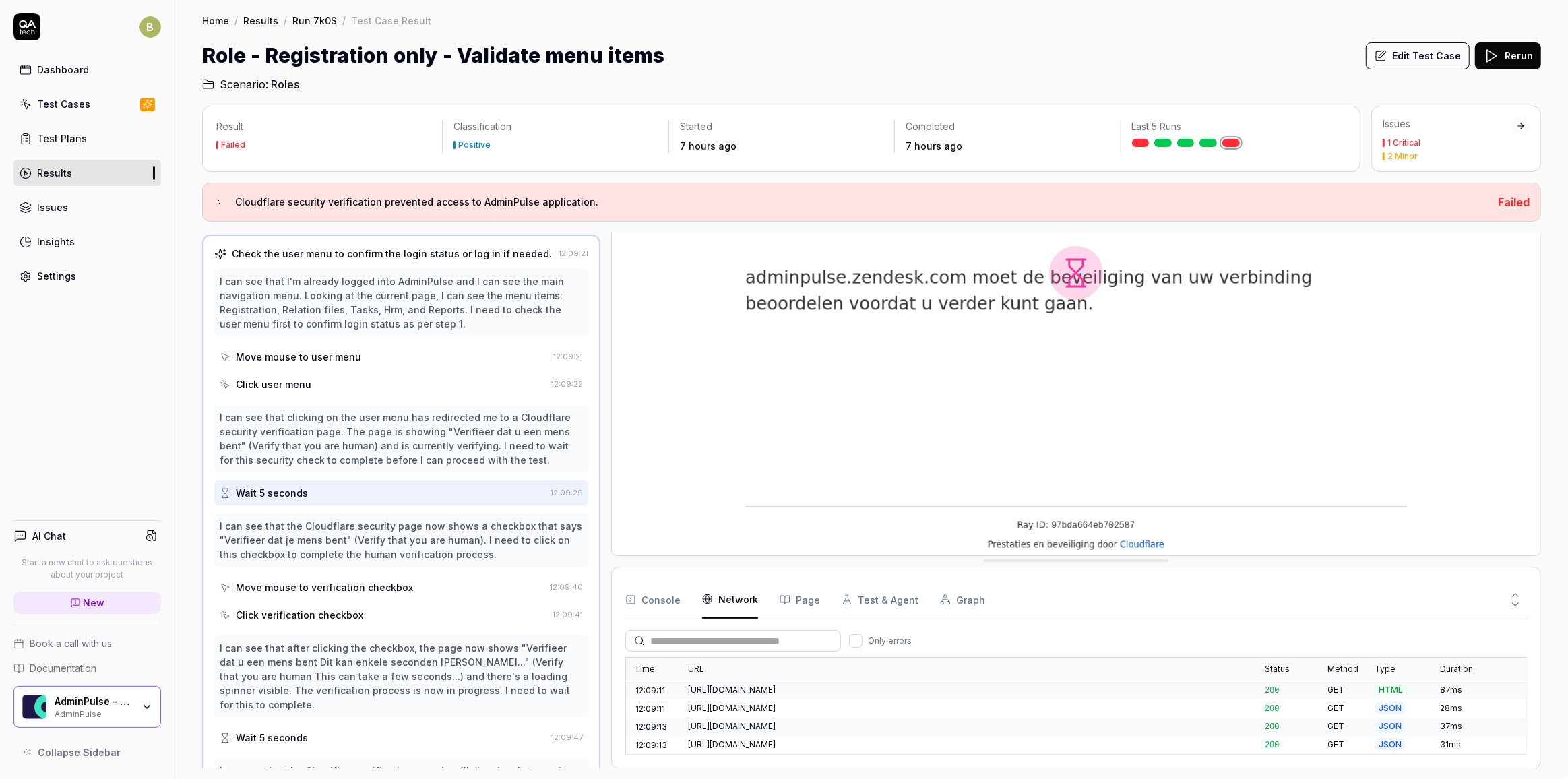
click at [280, 379] on div "Click user menu" at bounding box center [273, 384] width 76 height 14
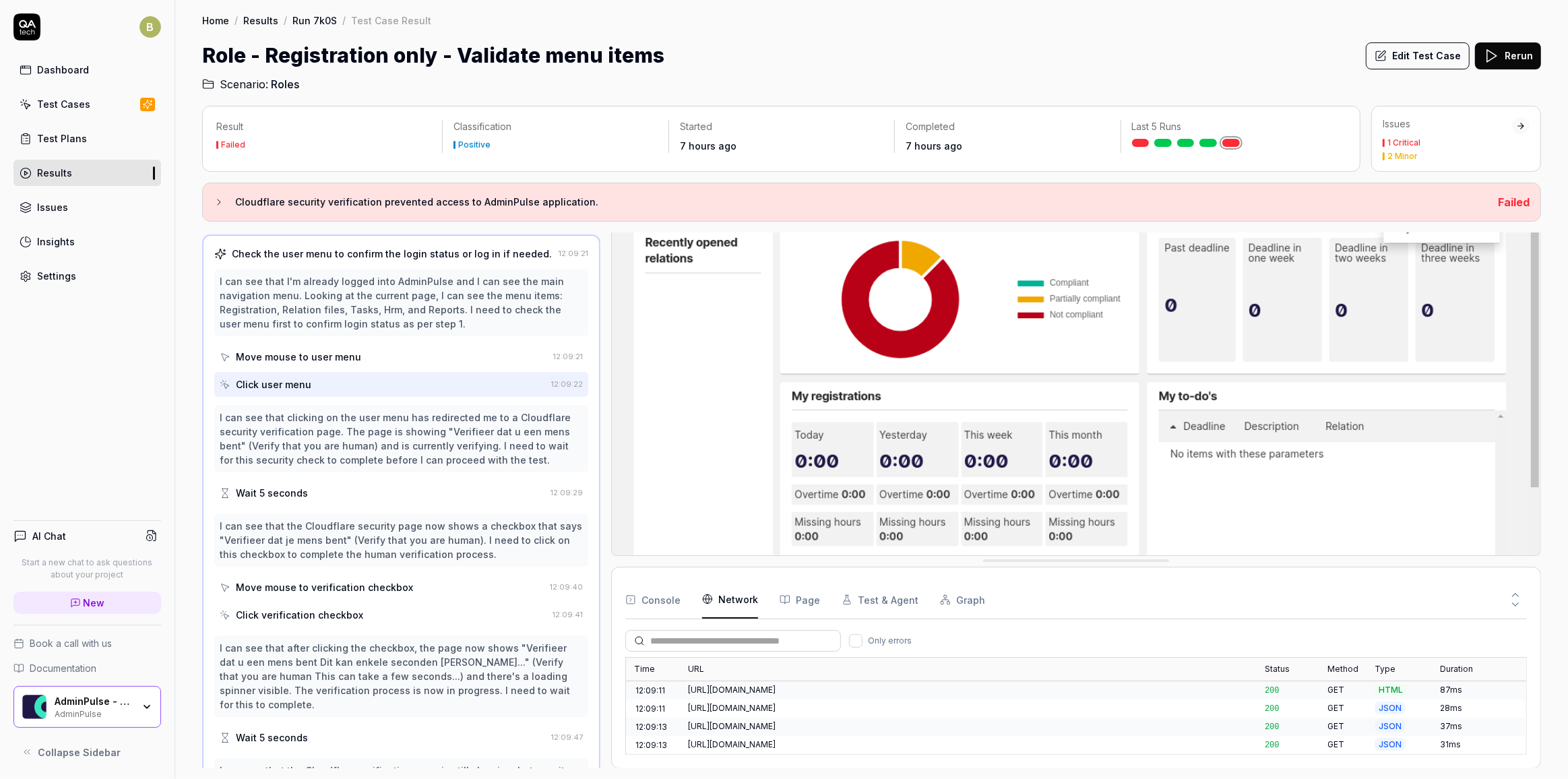
click at [290, 487] on div "Wait 5 seconds" at bounding box center [272, 493] width 72 height 14
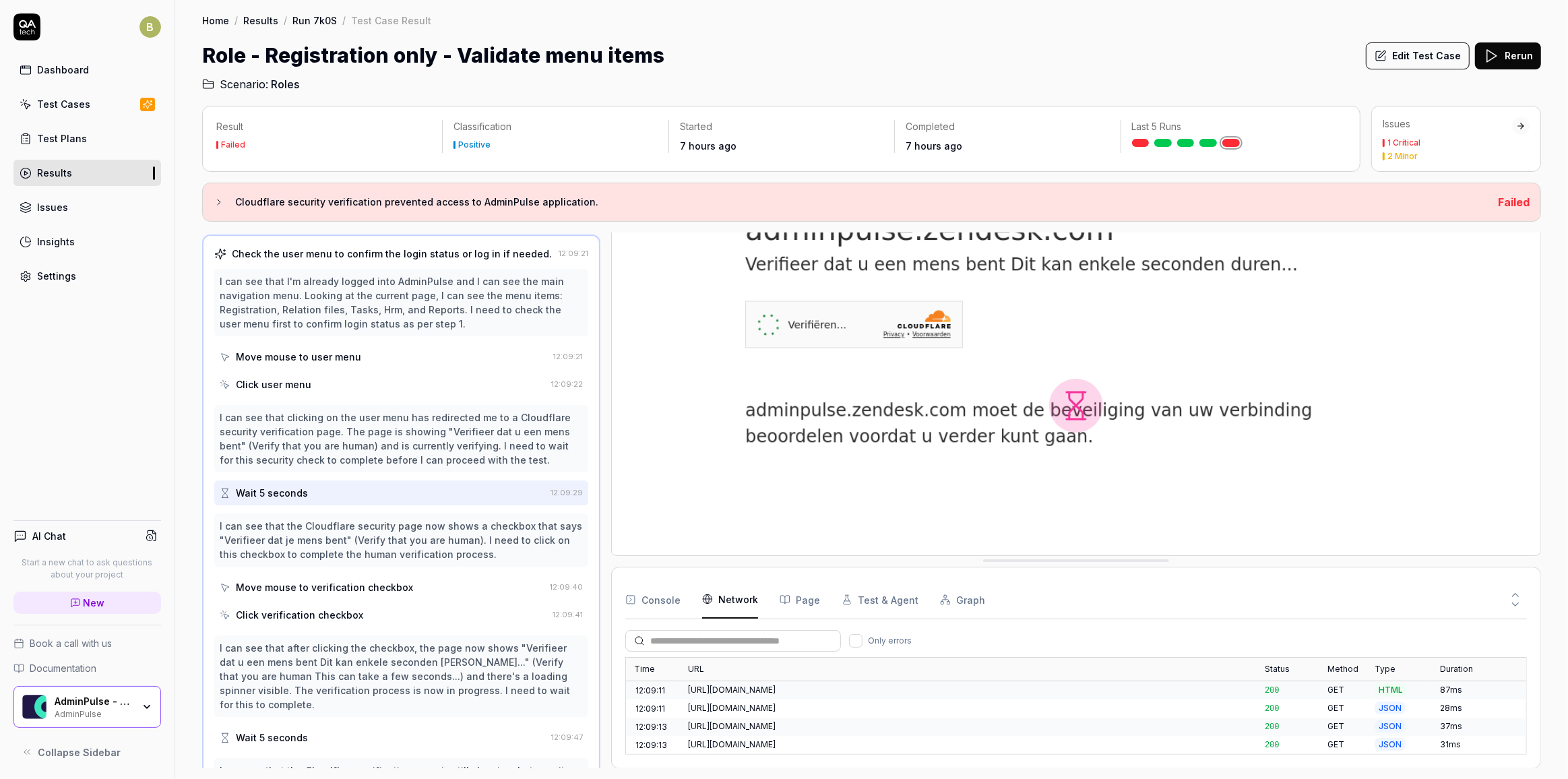
click at [299, 437] on div "I can see that clicking on the user menu has redirected me to a Cloudflare secu…" at bounding box center [401, 438] width 363 height 57
click at [289, 383] on div "Click user menu" at bounding box center [273, 384] width 76 height 14
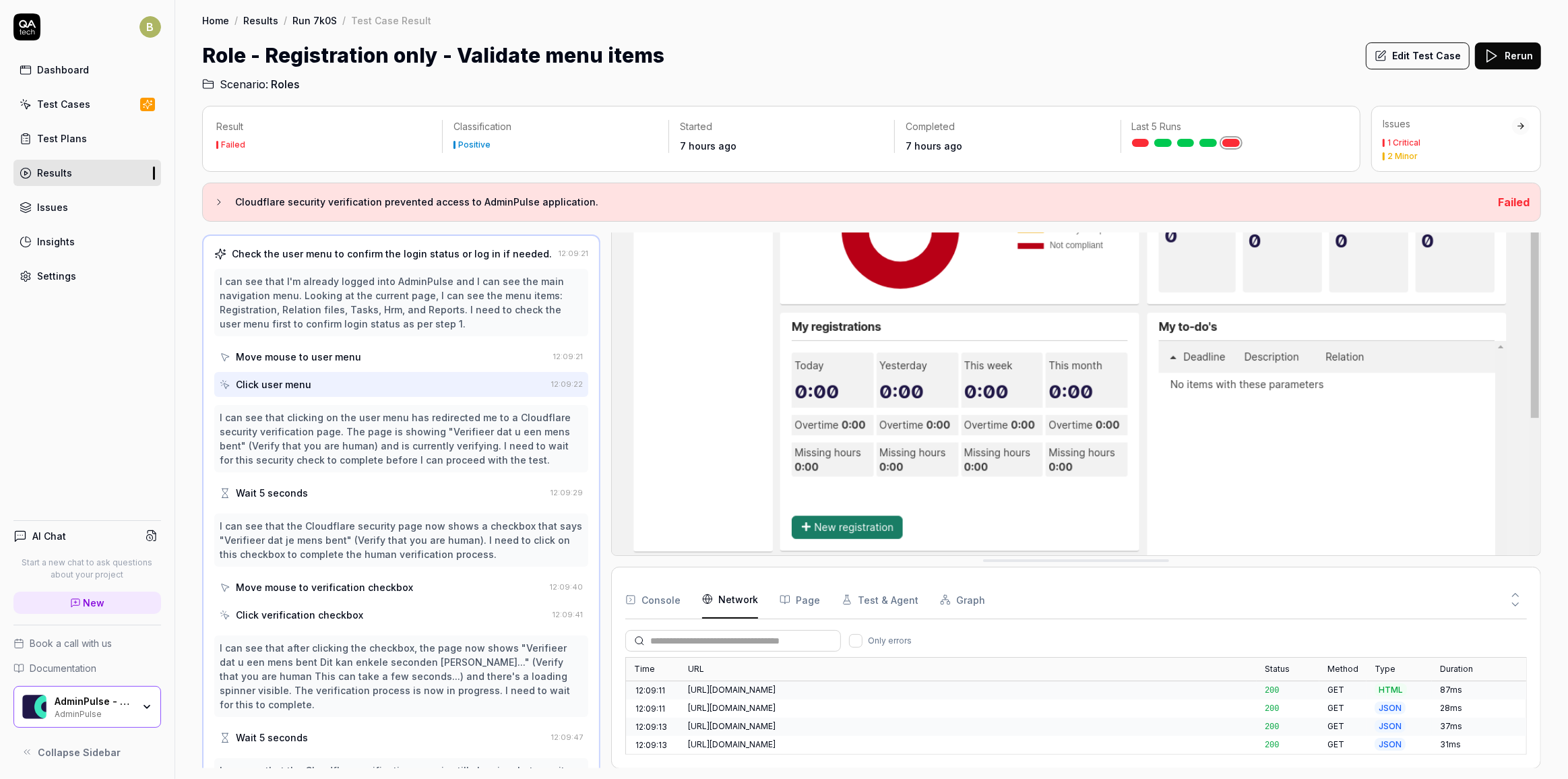
scroll to position [0, 0]
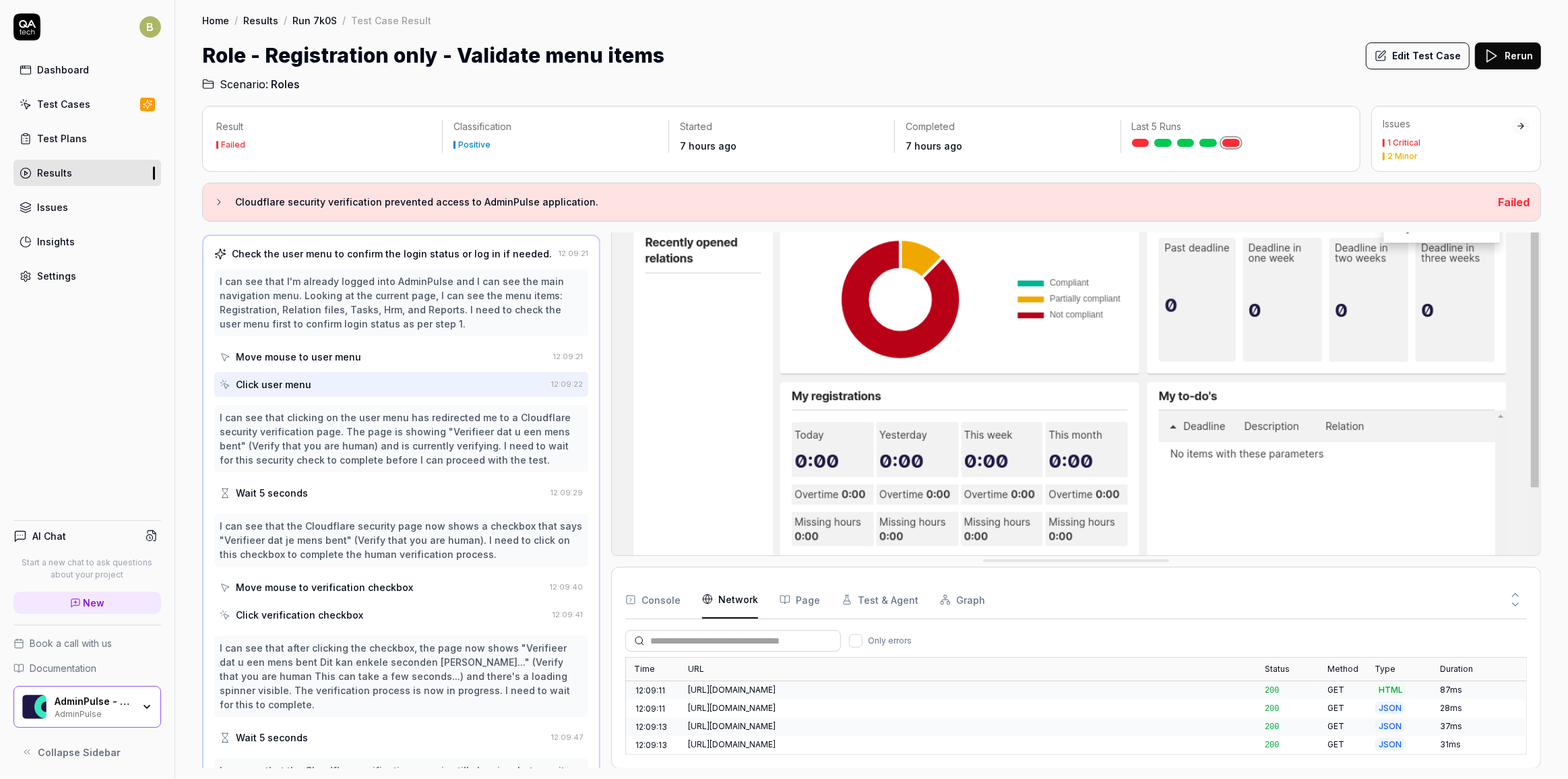
click at [346, 350] on div "Move mouse to user menu" at bounding box center [299, 356] width 125 height 14
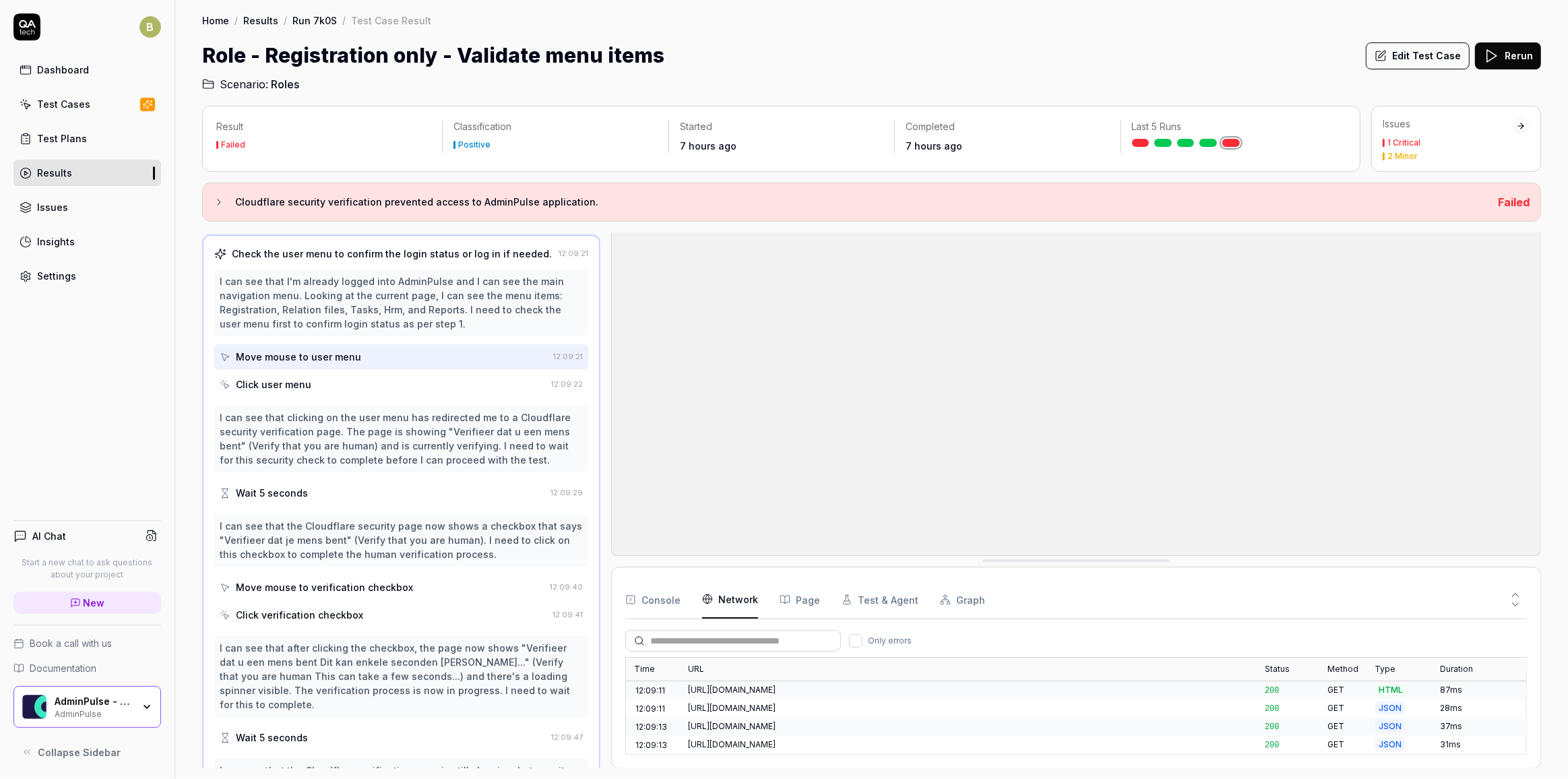
click at [347, 258] on div "Check the user menu to confirm the login status or log in if needed." at bounding box center [392, 254] width 320 height 14
click at [346, 247] on div "Check the user menu to confirm the login status or log in if needed." at bounding box center [392, 254] width 320 height 14
click at [312, 384] on div "Click user menu" at bounding box center [382, 384] width 326 height 25
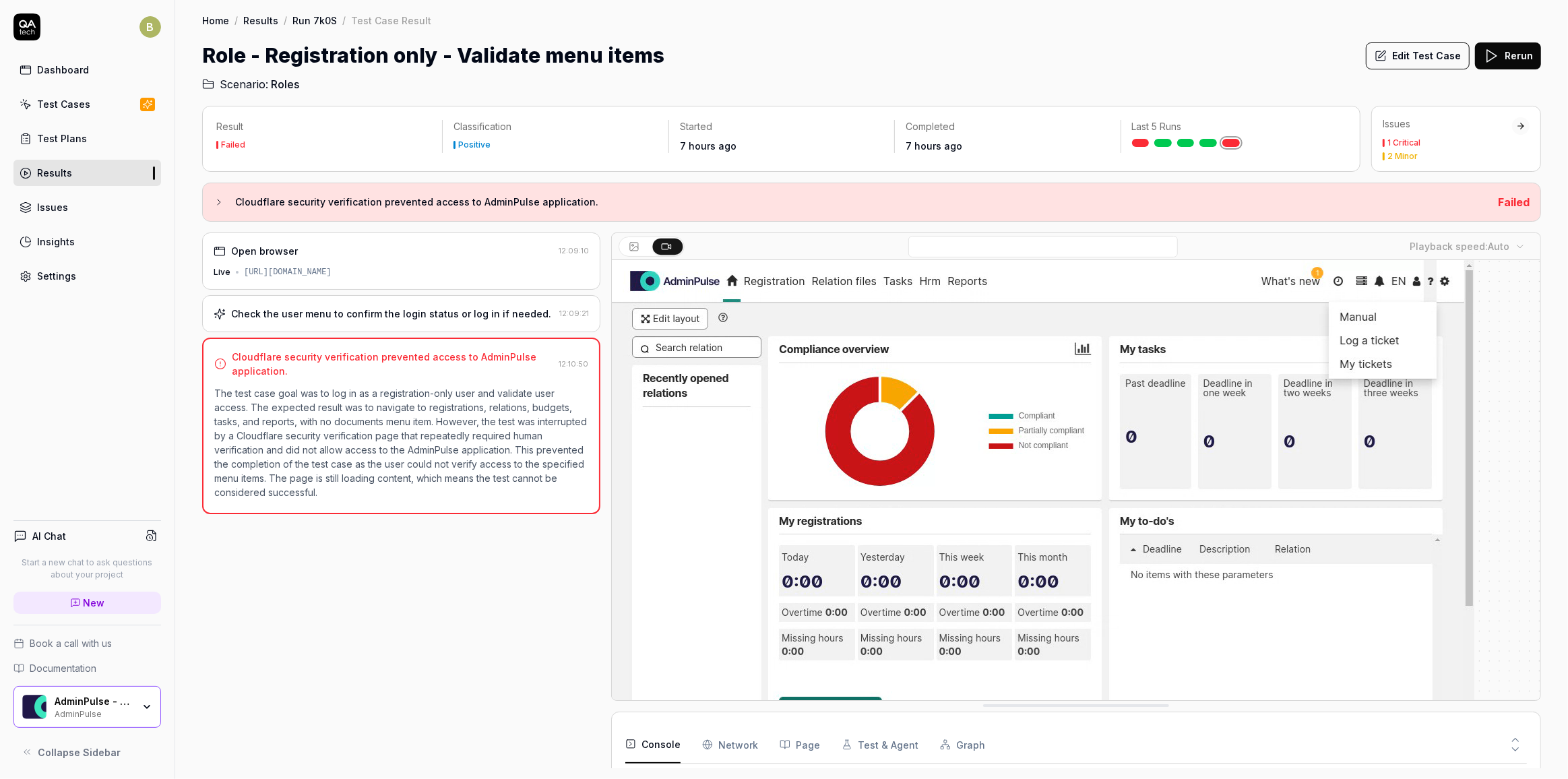
click at [474, 587] on div "Open browser 12:09:10 Live [URL][DOMAIN_NAME] Check the user menu to confirm th…" at bounding box center [402, 500] width 398 height 536
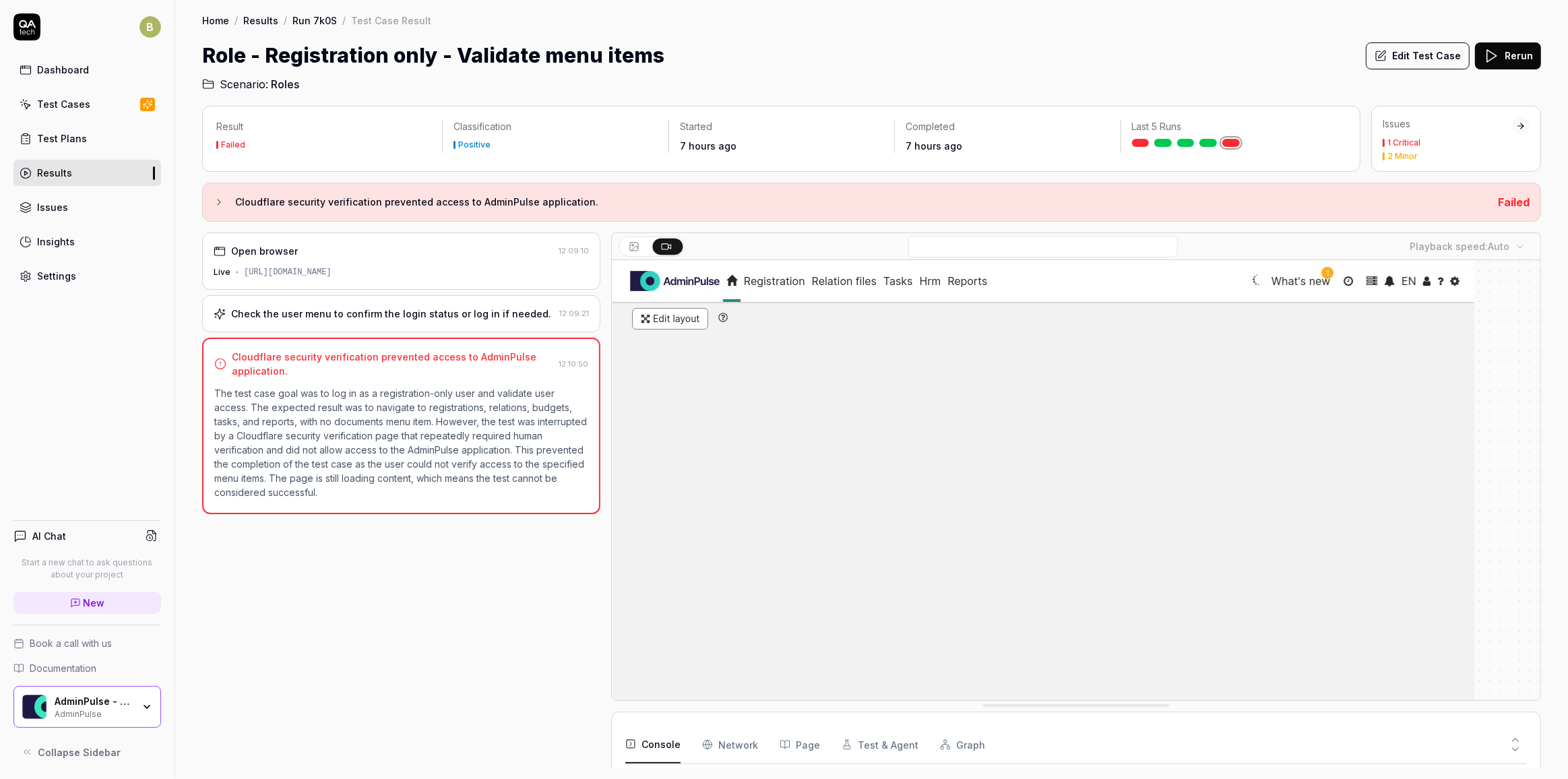
click at [401, 314] on div "Check the user menu to confirm the login status or log in if needed." at bounding box center [391, 314] width 320 height 14
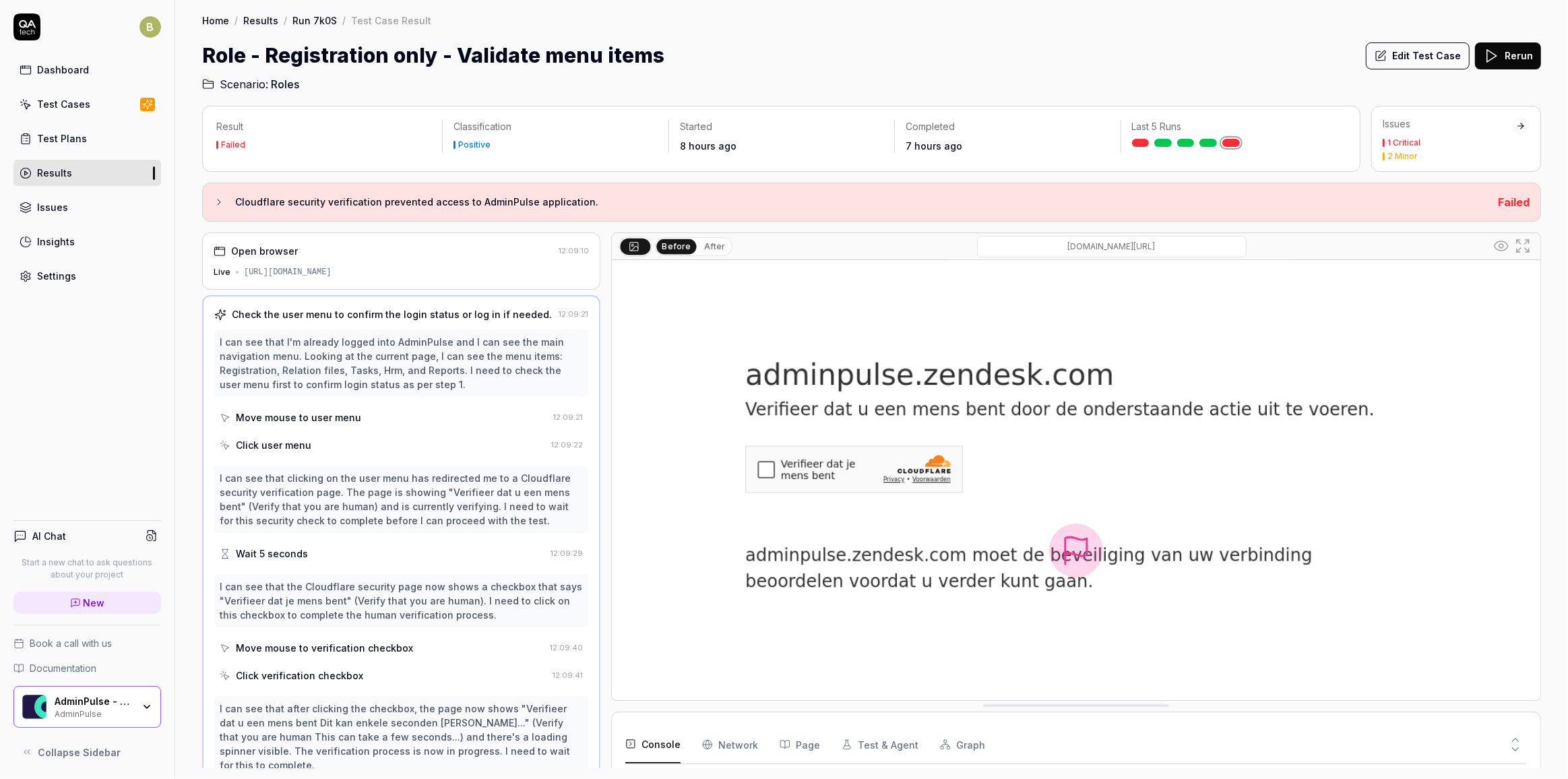
drag, startPoint x: 105, startPoint y: 329, endPoint x: 145, endPoint y: 320, distance: 41.0
click at [105, 329] on div "B Dashboard Test Cases Test Plans Results Issues Insights Settings AI Chat Star…" at bounding box center [87, 389] width 175 height 779
click at [1392, 44] on button "Edit Test Case" at bounding box center [1418, 56] width 104 height 27
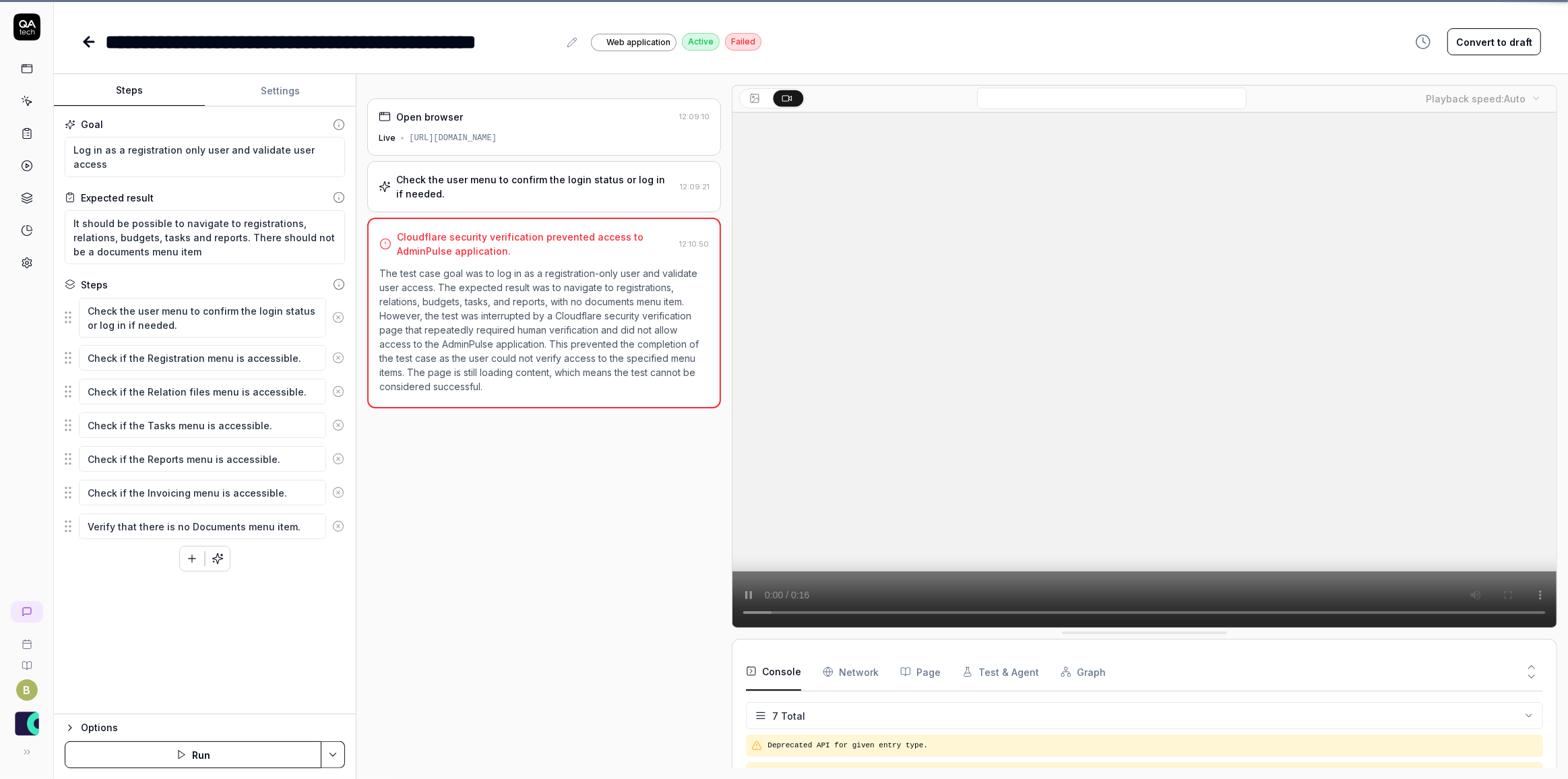
scroll to position [103, 0]
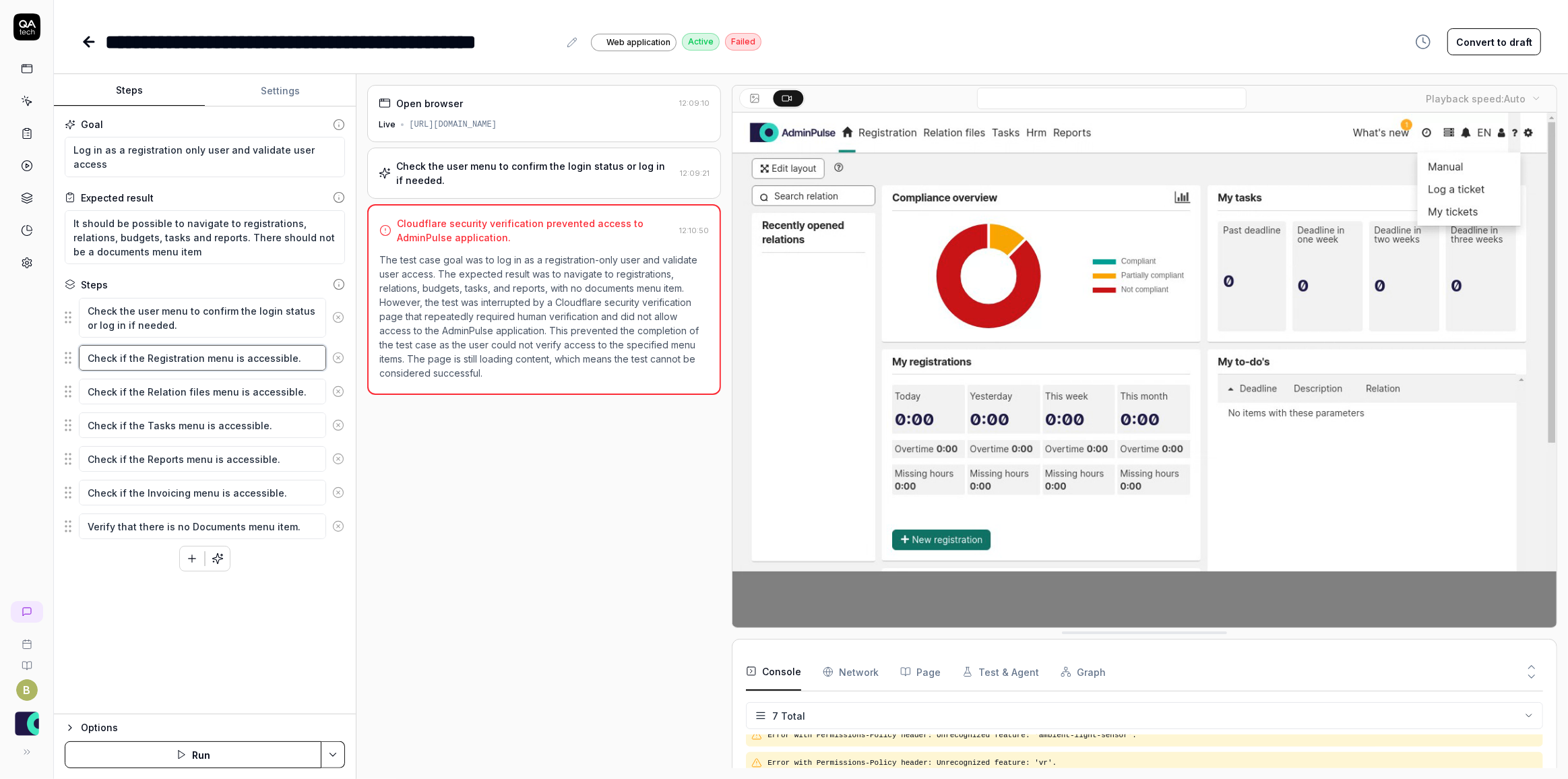
click at [203, 363] on textarea "Check if the Registration menu is accessible." at bounding box center [202, 358] width 247 height 26
click at [207, 380] on textarea "Check if the Relation files menu is accessible." at bounding box center [202, 392] width 247 height 26
click at [209, 417] on textarea "Check if the Tasks menu is accessible." at bounding box center [202, 425] width 247 height 26
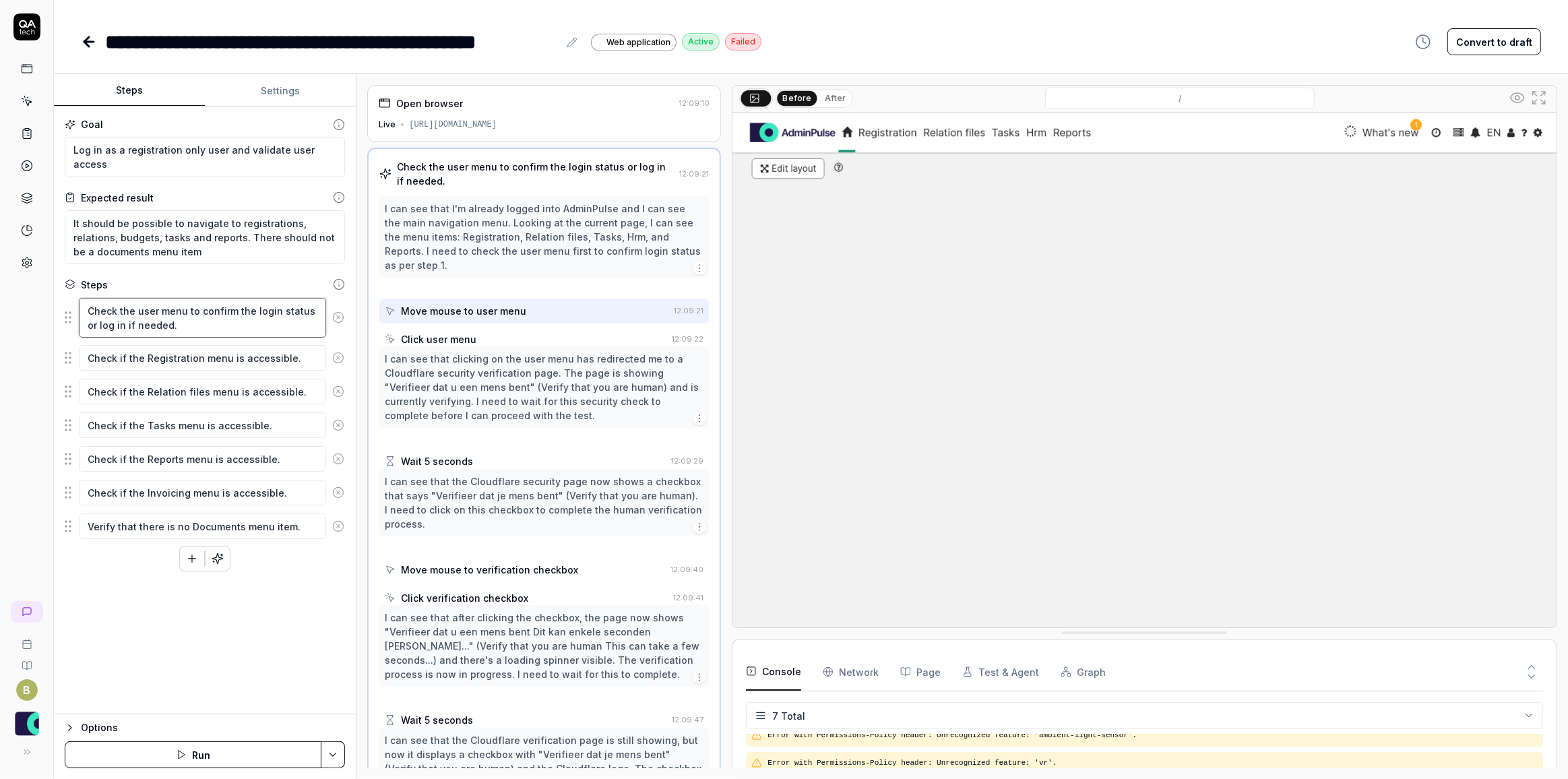
click at [198, 323] on textarea "Check the user menu to confirm the login status or log in if needed." at bounding box center [202, 318] width 247 height 40
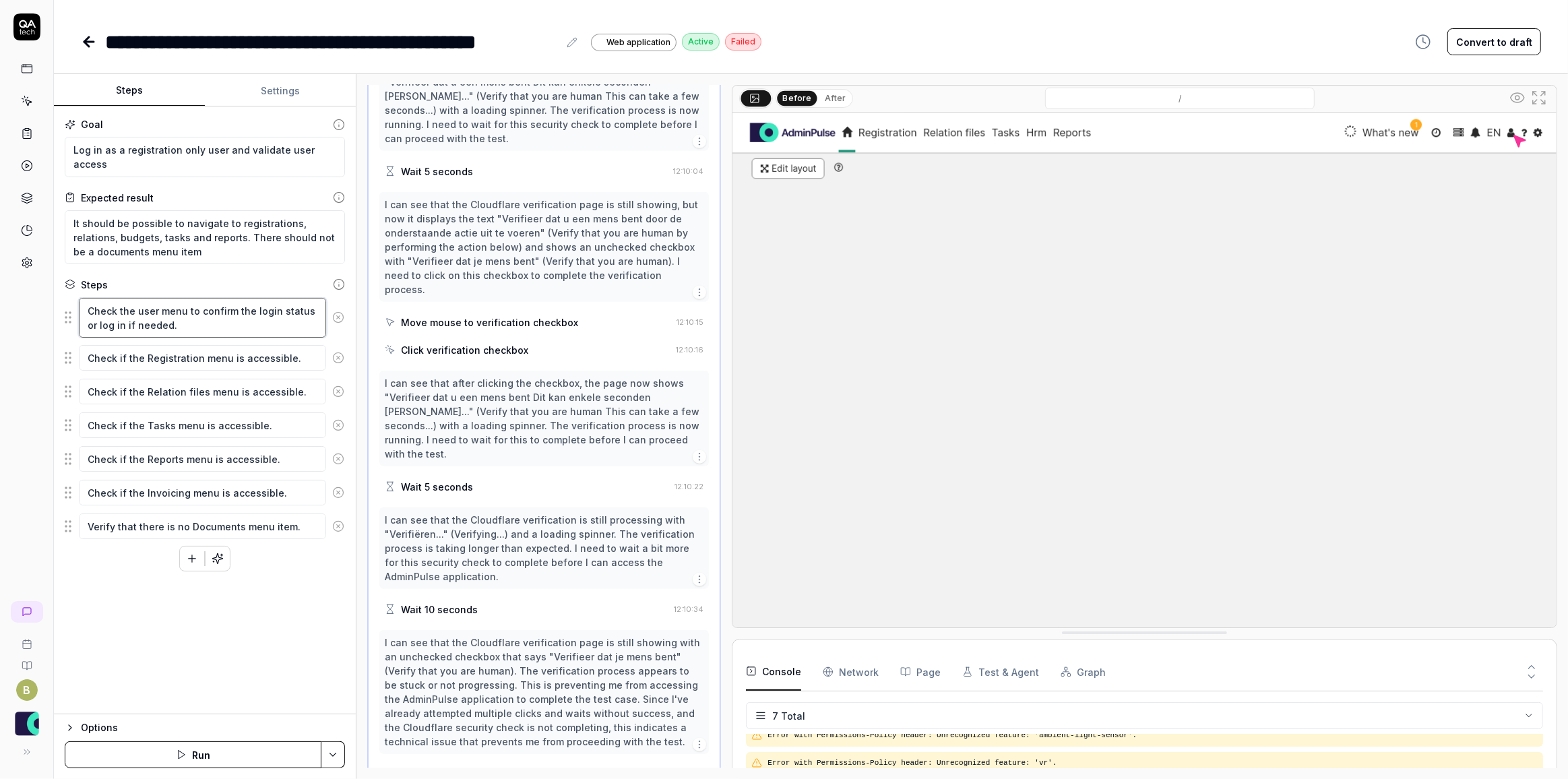
scroll to position [824, 0]
click at [339, 320] on icon at bounding box center [338, 318] width 12 height 12
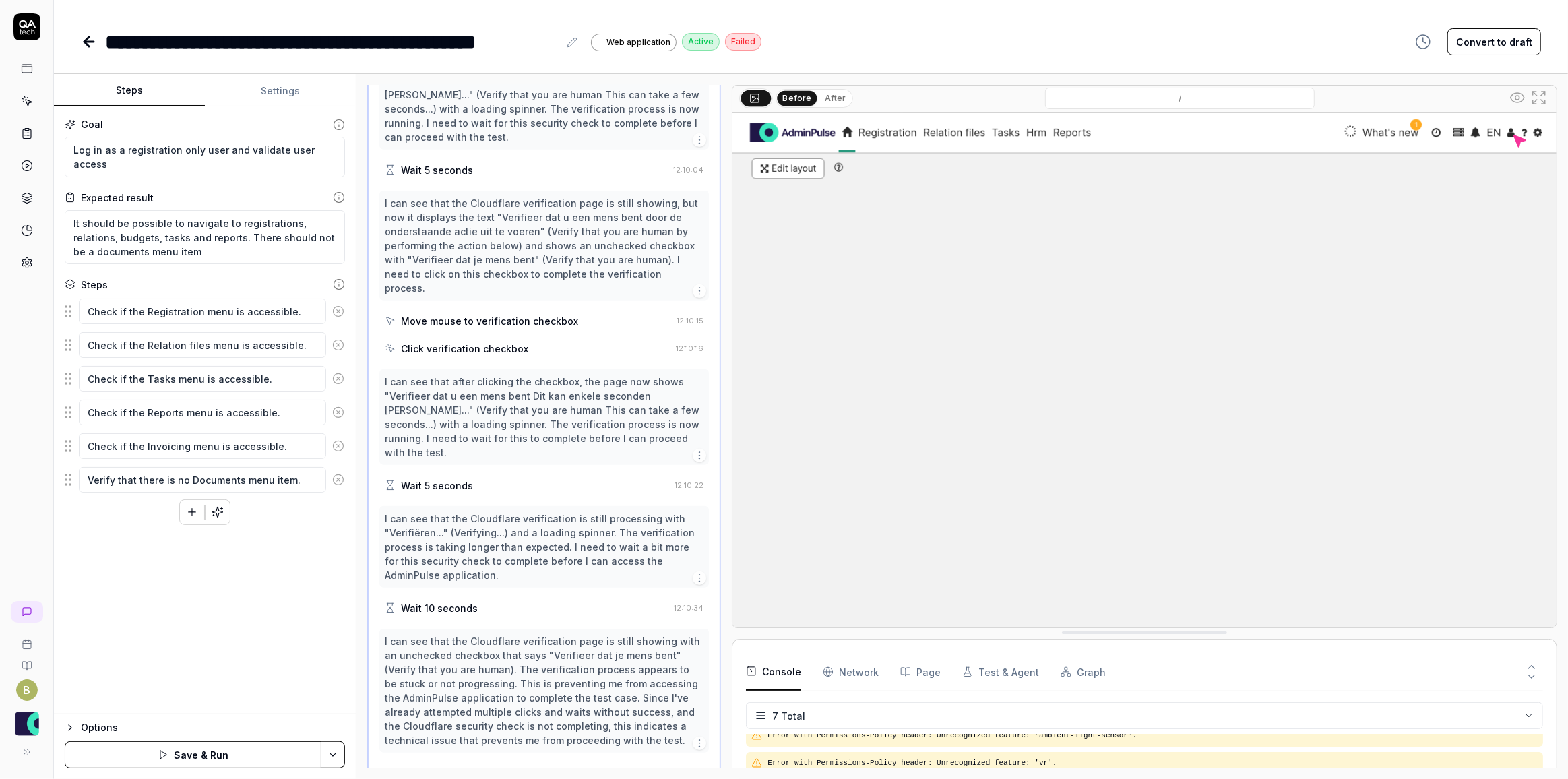
click at [342, 446] on icon at bounding box center [338, 446] width 12 height 12
click at [340, 374] on icon at bounding box center [338, 379] width 12 height 12
click at [202, 752] on button "Save & Run" at bounding box center [193, 754] width 257 height 27
type textarea "*"
